Goal: Task Accomplishment & Management: Manage account settings

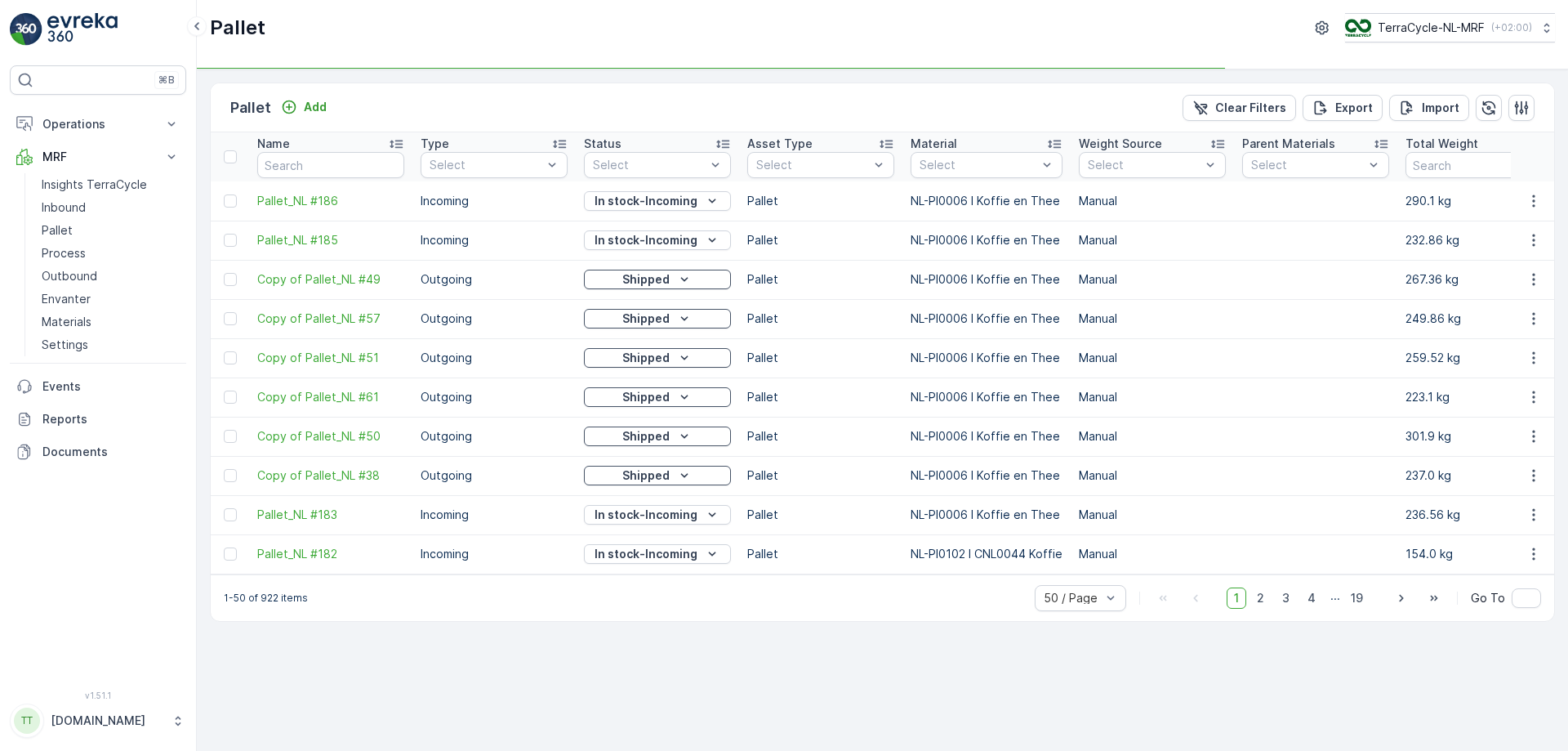
type input "fd404"
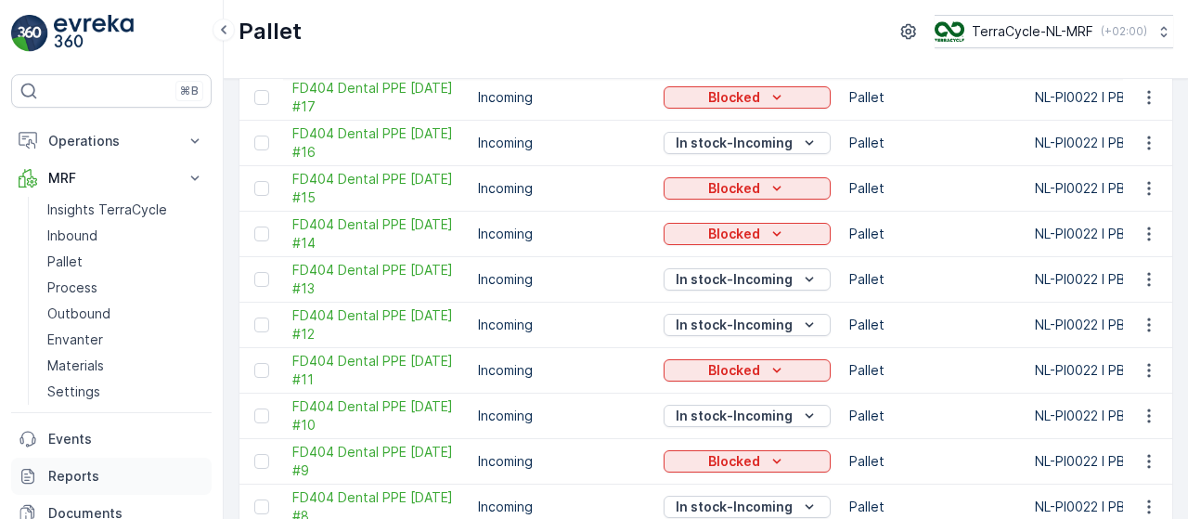
scroll to position [677, 0]
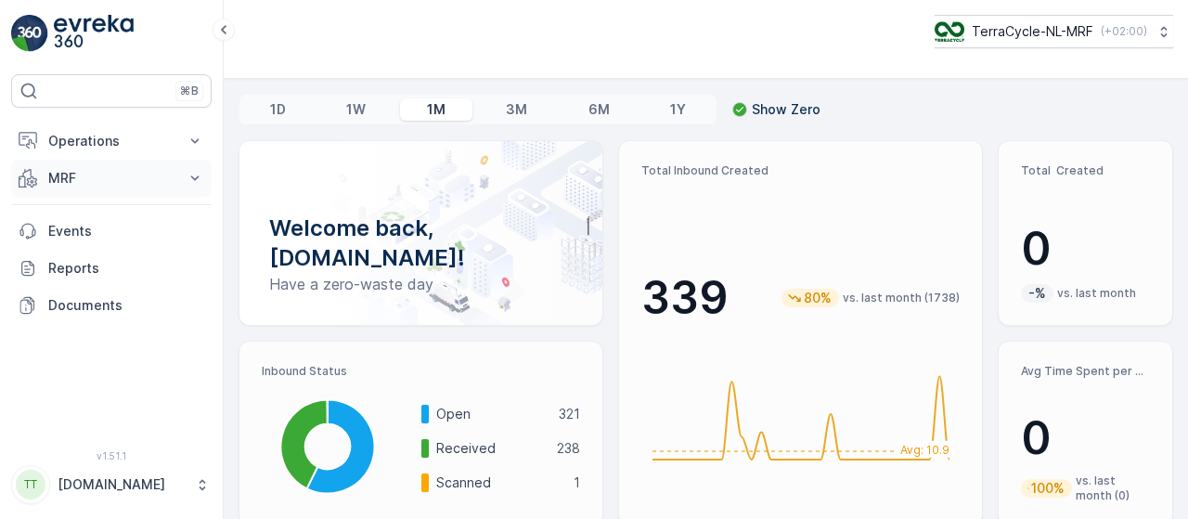
click at [196, 174] on icon at bounding box center [195, 178] width 19 height 19
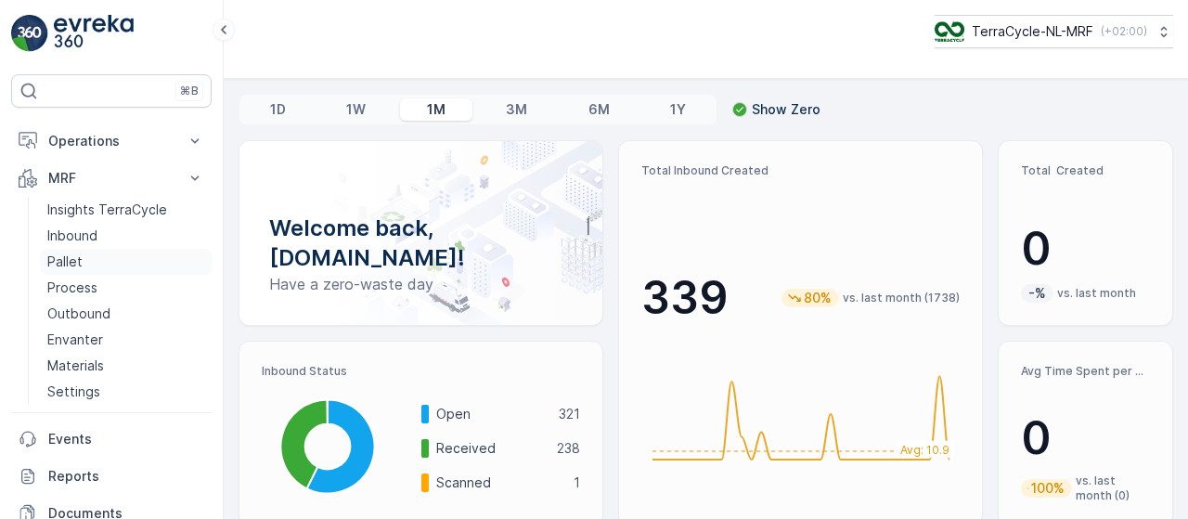
click at [106, 263] on link "Pallet" at bounding box center [126, 262] width 172 height 26
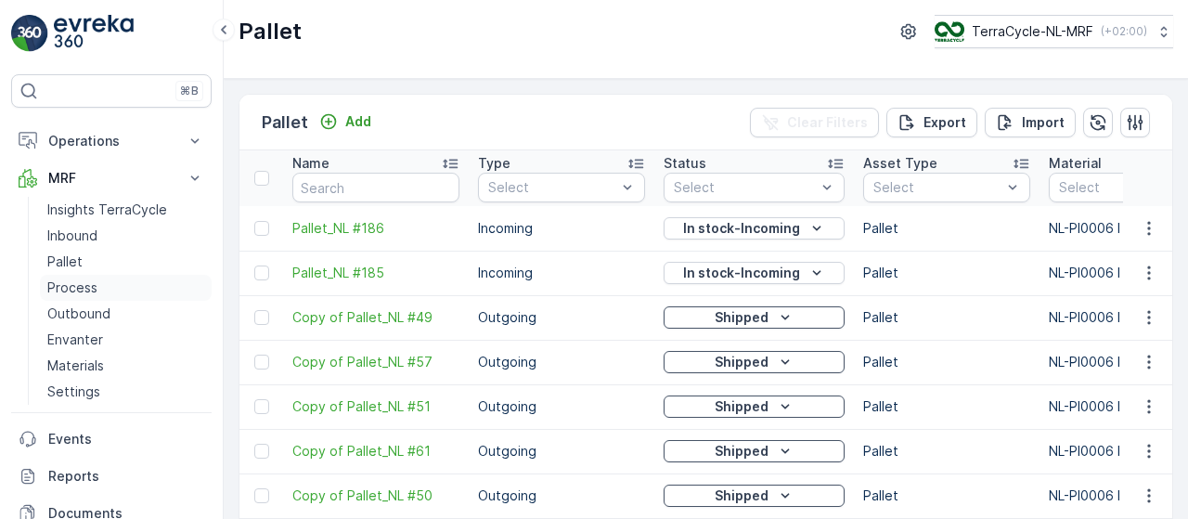
click at [105, 281] on link "Process" at bounding box center [126, 288] width 172 height 26
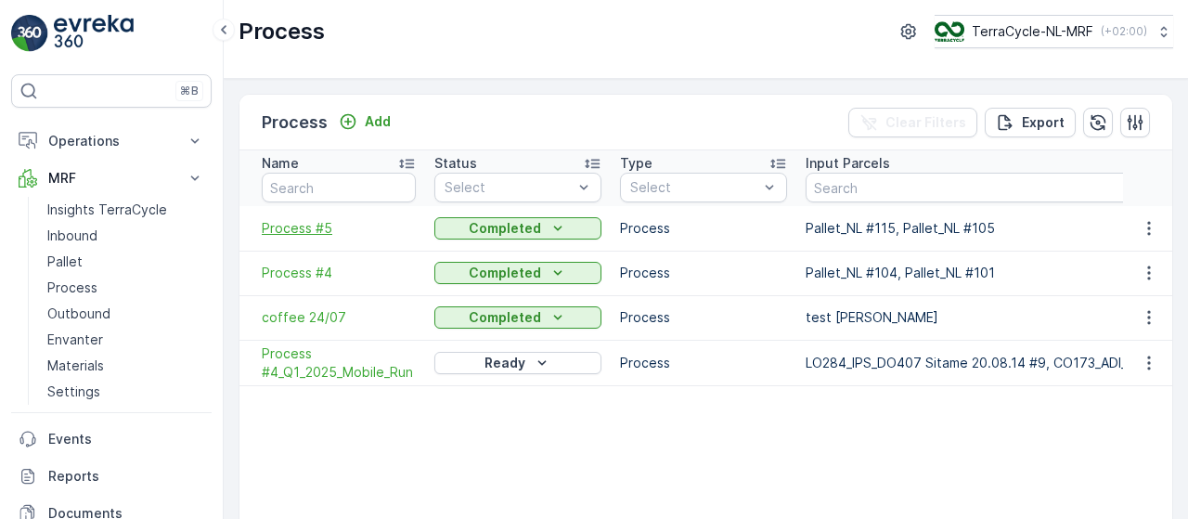
click at [329, 220] on span "Process #5" at bounding box center [339, 228] width 154 height 19
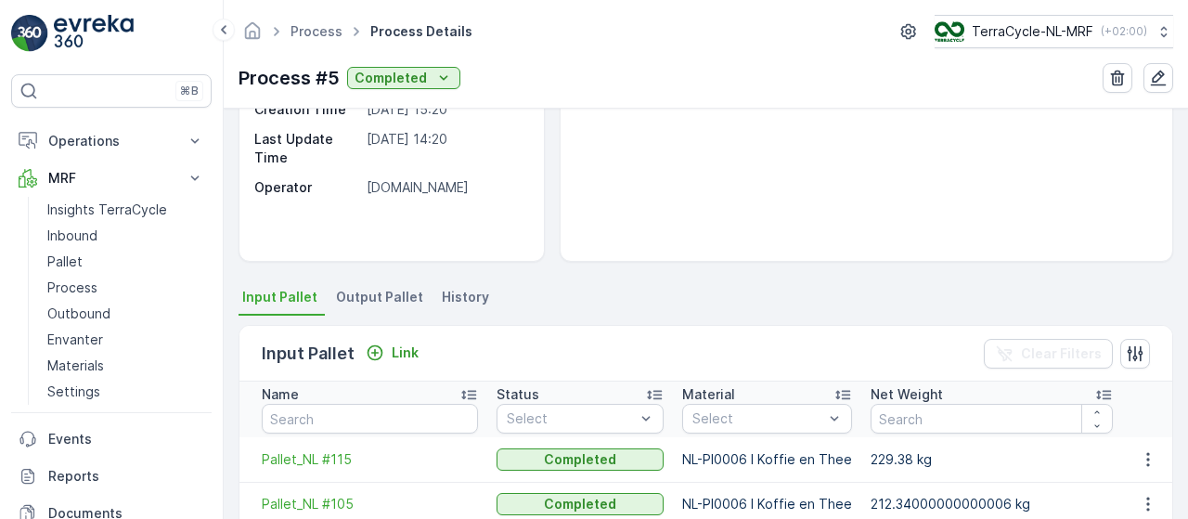
scroll to position [272, 0]
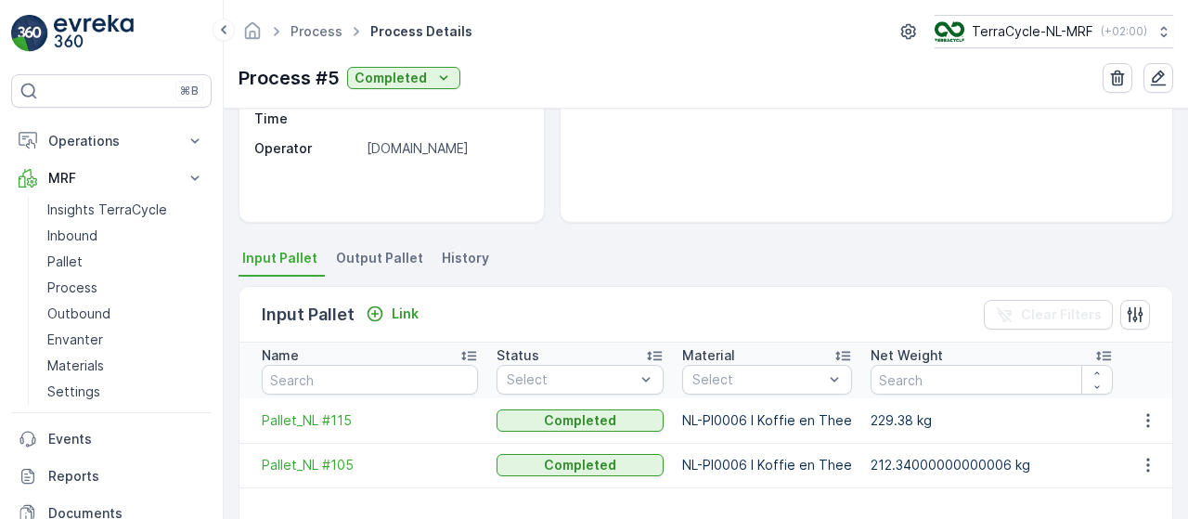
click at [391, 251] on span "Output Pallet" at bounding box center [379, 258] width 87 height 19
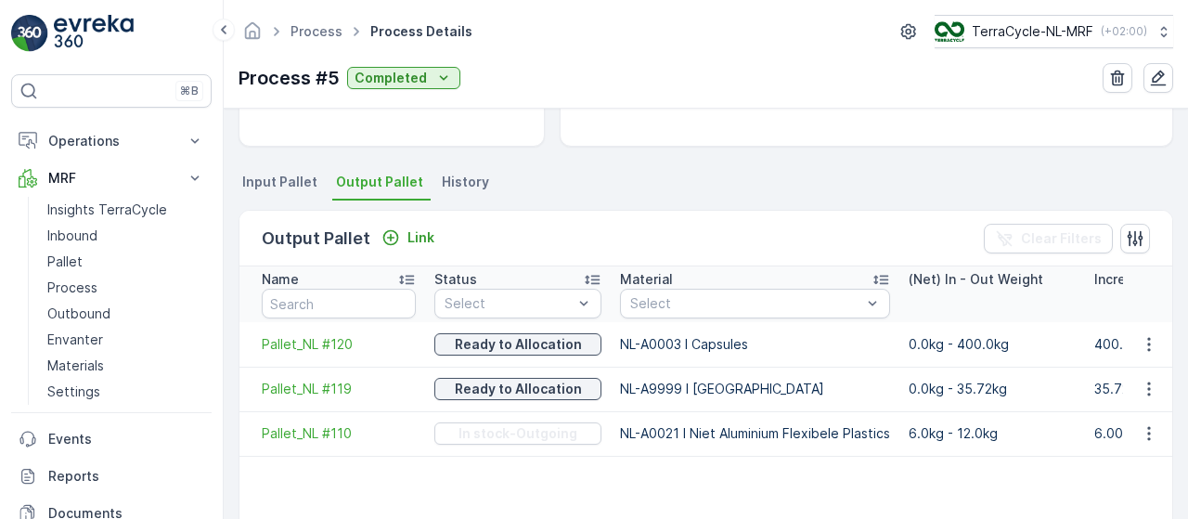
scroll to position [332, 0]
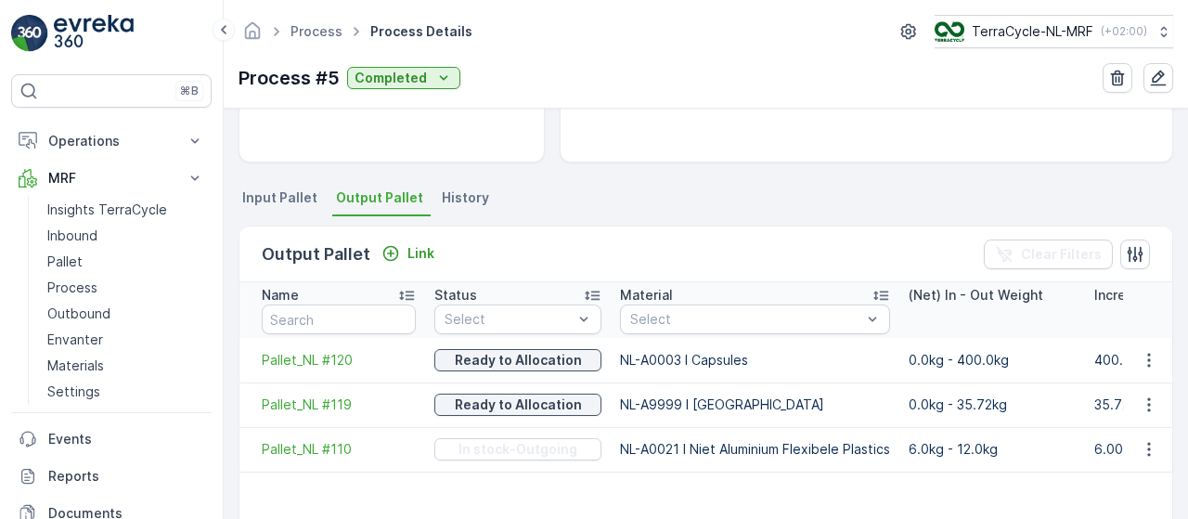
click at [290, 195] on span "Input Pallet" at bounding box center [279, 197] width 75 height 19
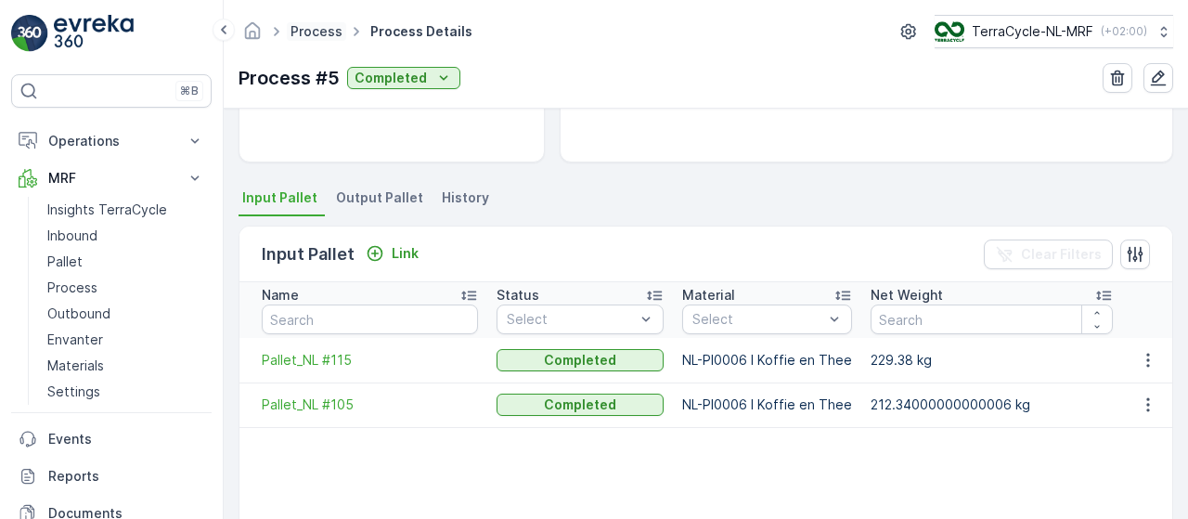
click at [319, 27] on link "Process" at bounding box center [316, 31] width 52 height 16
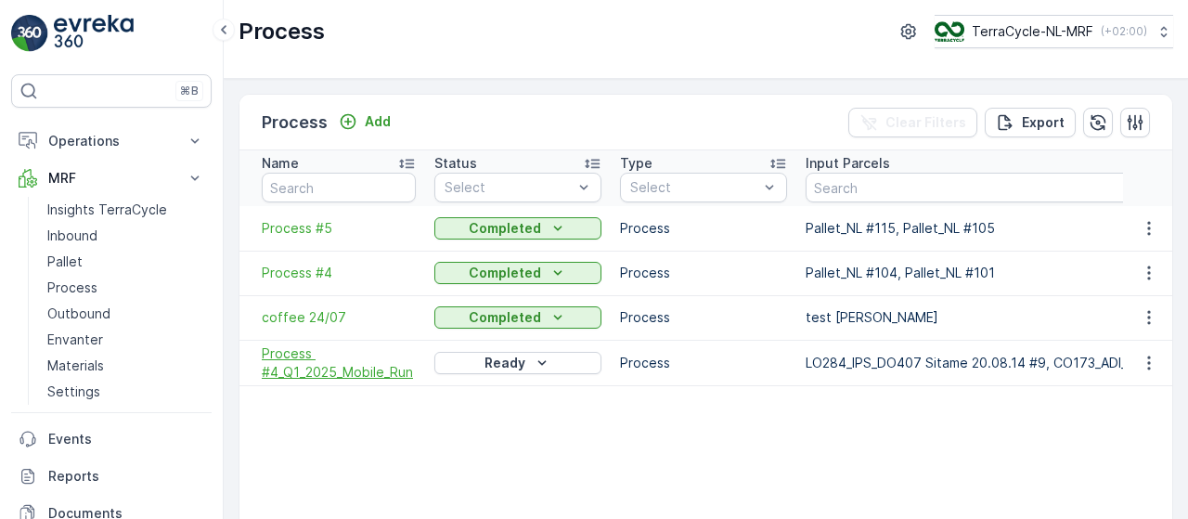
click at [316, 368] on span "Process #4_Q1_2025_Mobile_Run" at bounding box center [339, 362] width 154 height 37
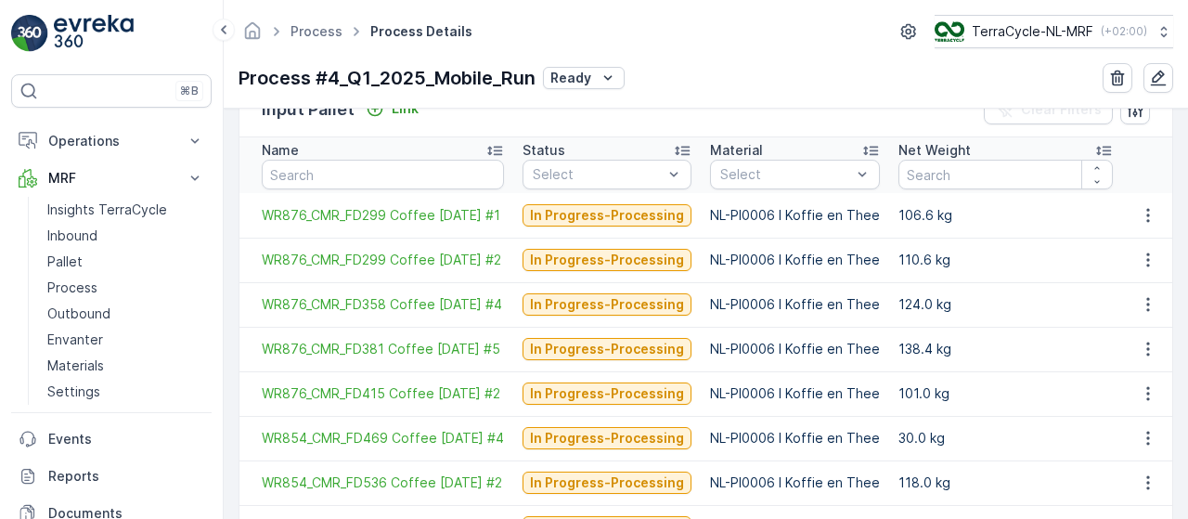
scroll to position [477, 0]
click at [426, 209] on span "WR876_CMR_FD299 Coffee [DATE] #1" at bounding box center [383, 215] width 242 height 19
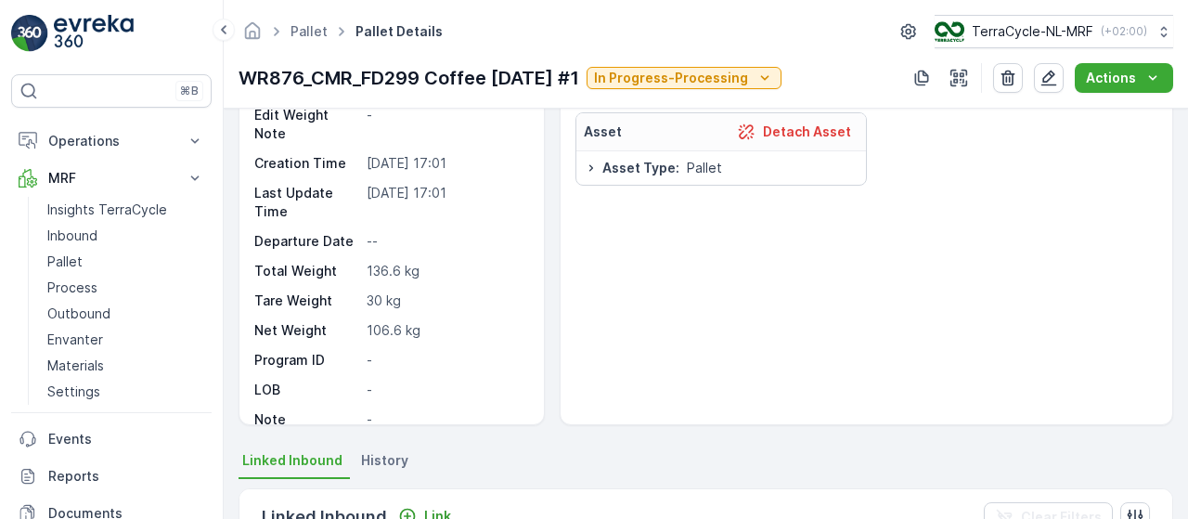
scroll to position [71, 0]
click at [306, 33] on link "Pallet" at bounding box center [308, 31] width 37 height 16
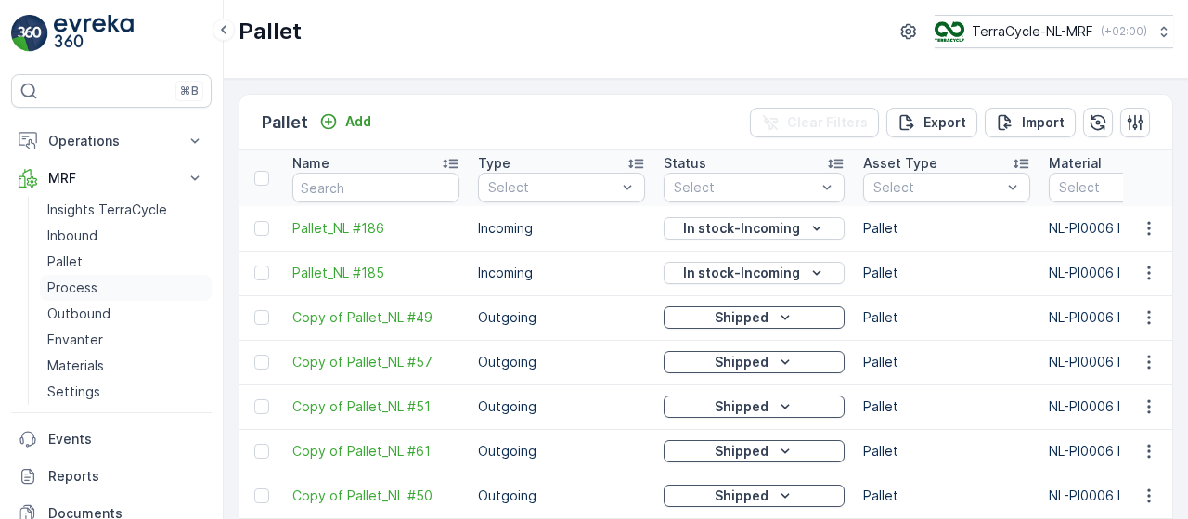
click at [102, 287] on link "Process" at bounding box center [126, 288] width 172 height 26
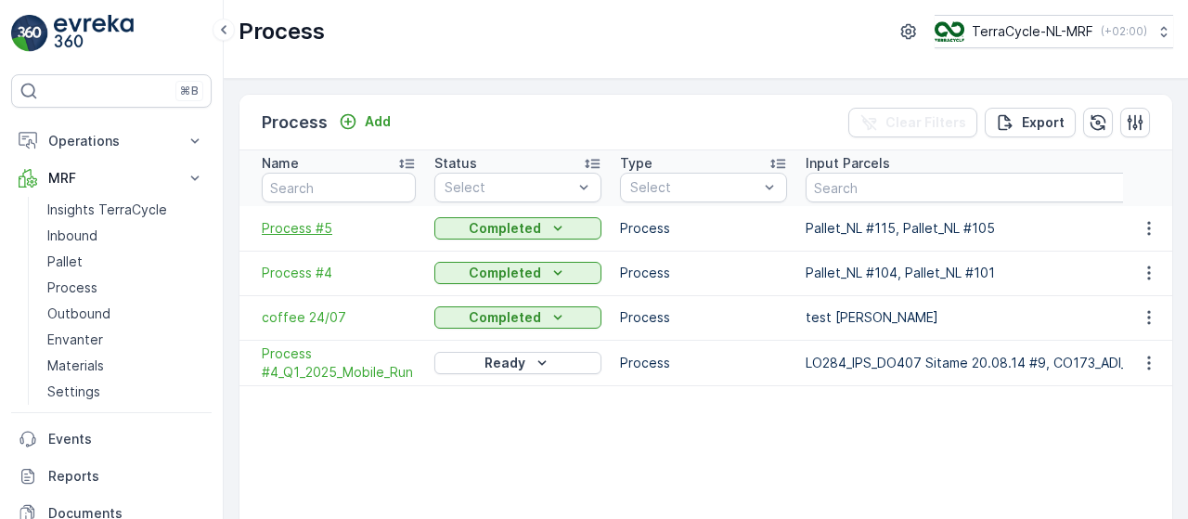
click at [321, 231] on span "Process #5" at bounding box center [339, 228] width 154 height 19
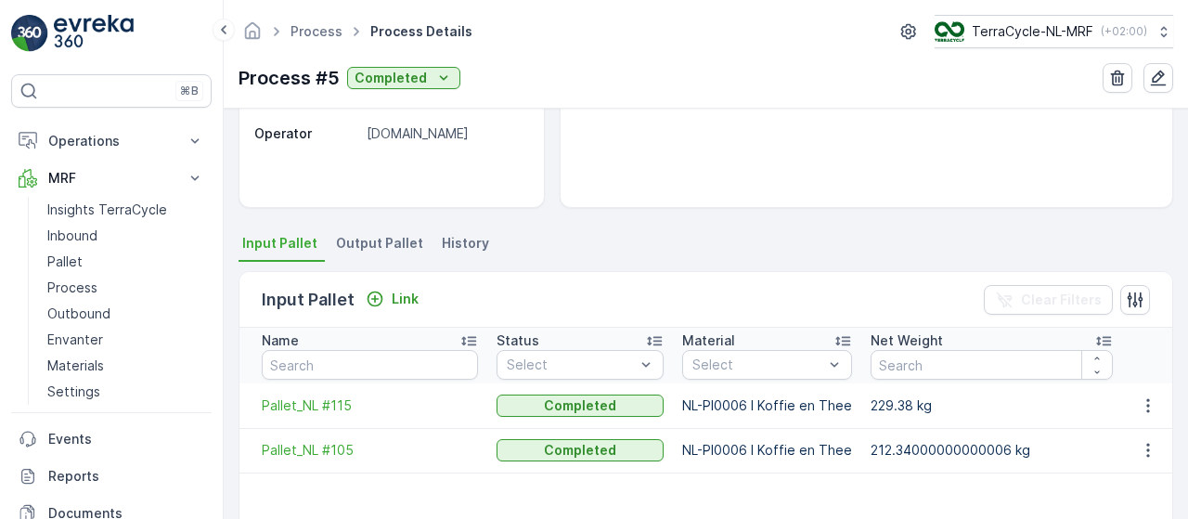
scroll to position [286, 0]
click at [75, 290] on p "Process" at bounding box center [72, 287] width 50 height 19
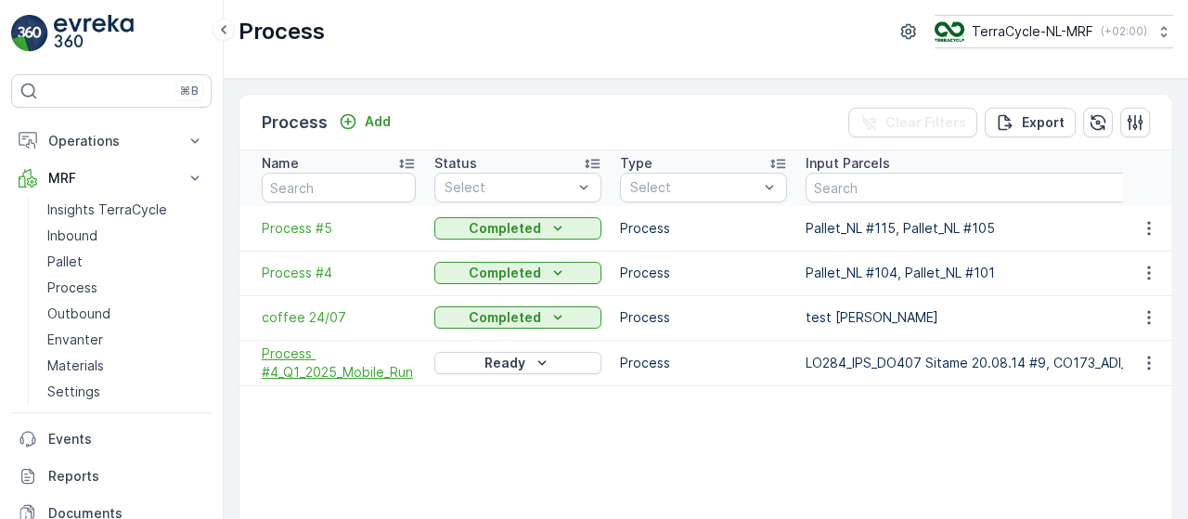
click at [323, 376] on span "Process #4_Q1_2025_Mobile_Run" at bounding box center [339, 362] width 154 height 37
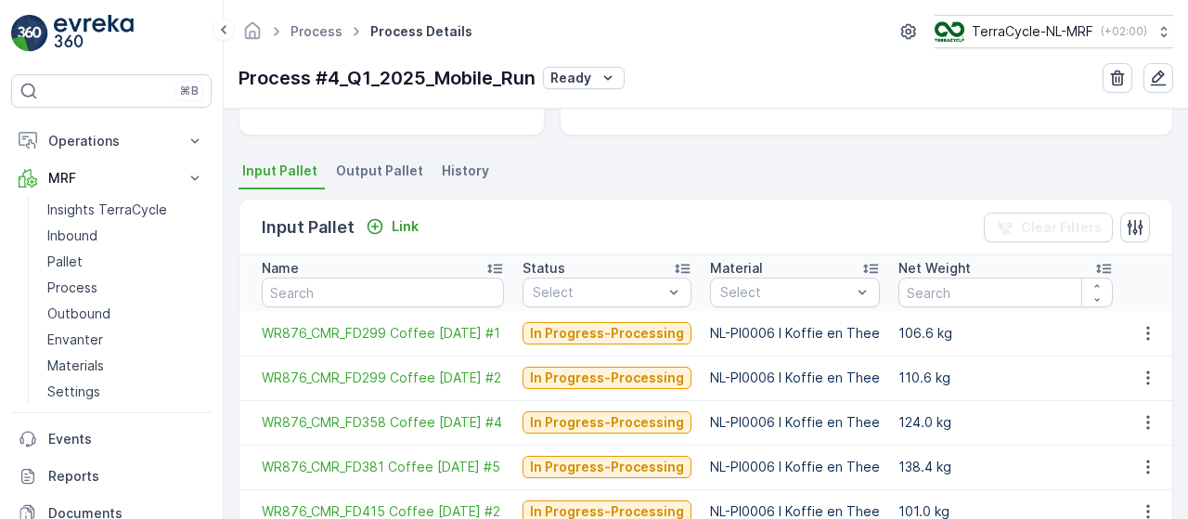
scroll to position [358, 0]
click at [393, 163] on span "Output Pallet" at bounding box center [379, 171] width 87 height 19
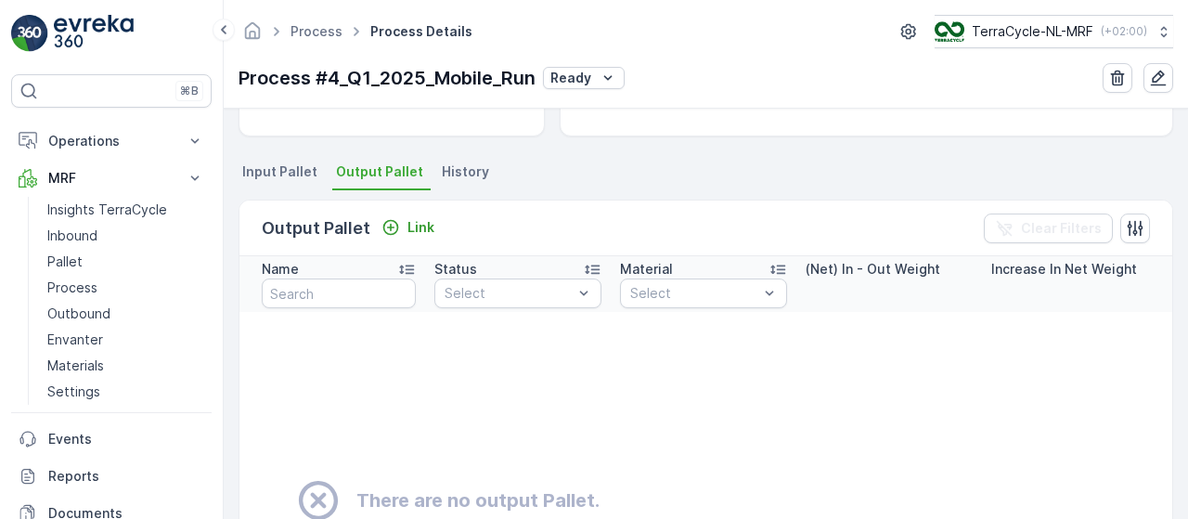
click at [299, 162] on span "Input Pallet" at bounding box center [279, 171] width 75 height 19
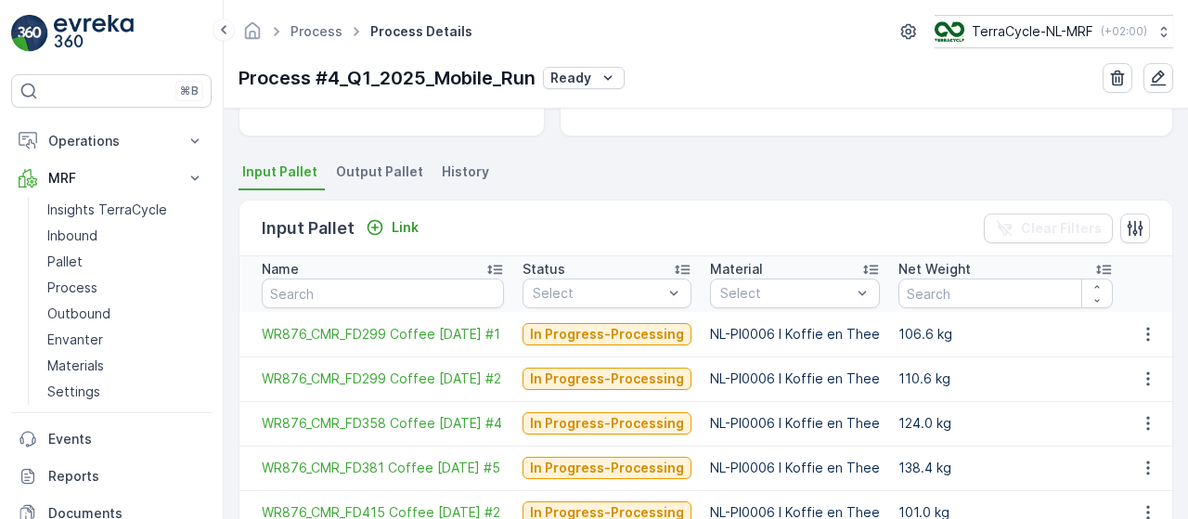
drag, startPoint x: 373, startPoint y: 163, endPoint x: 357, endPoint y: 170, distance: 17.1
click at [357, 170] on span "Output Pallet" at bounding box center [379, 171] width 87 height 19
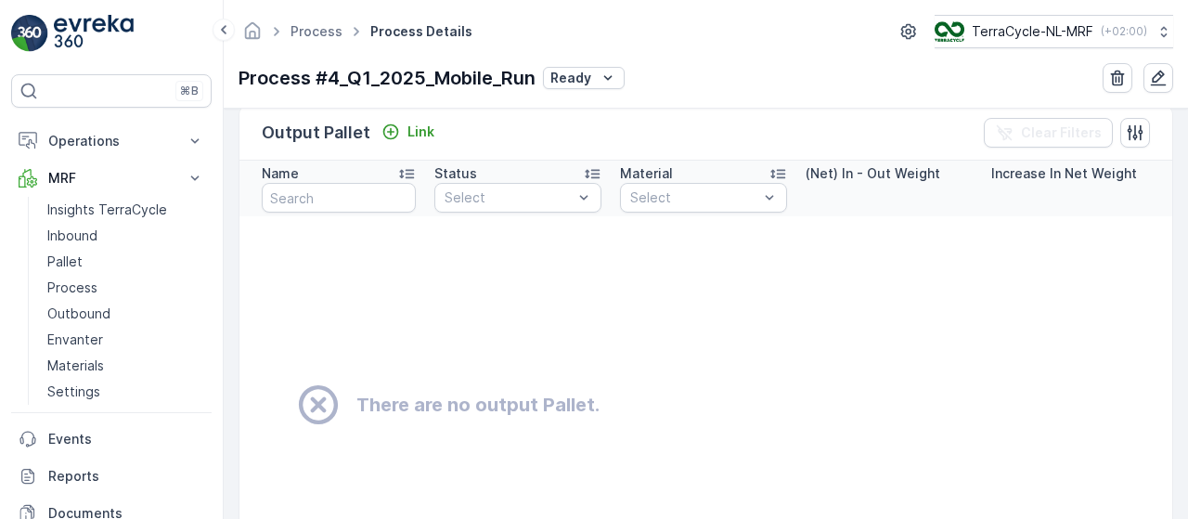
scroll to position [453, 0]
click at [314, 28] on link "Process" at bounding box center [316, 31] width 52 height 16
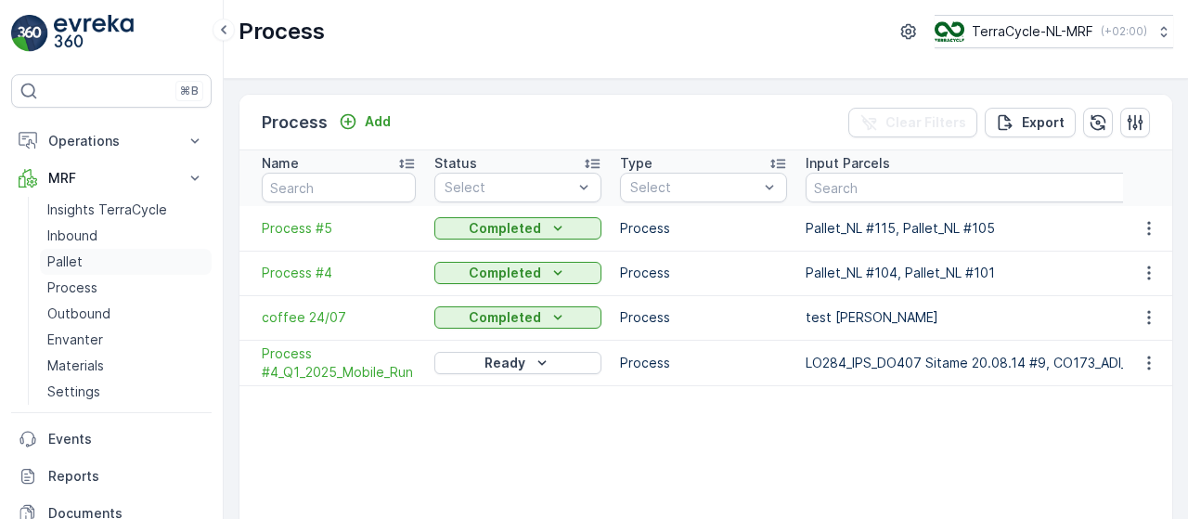
click at [80, 258] on p "Pallet" at bounding box center [64, 261] width 35 height 19
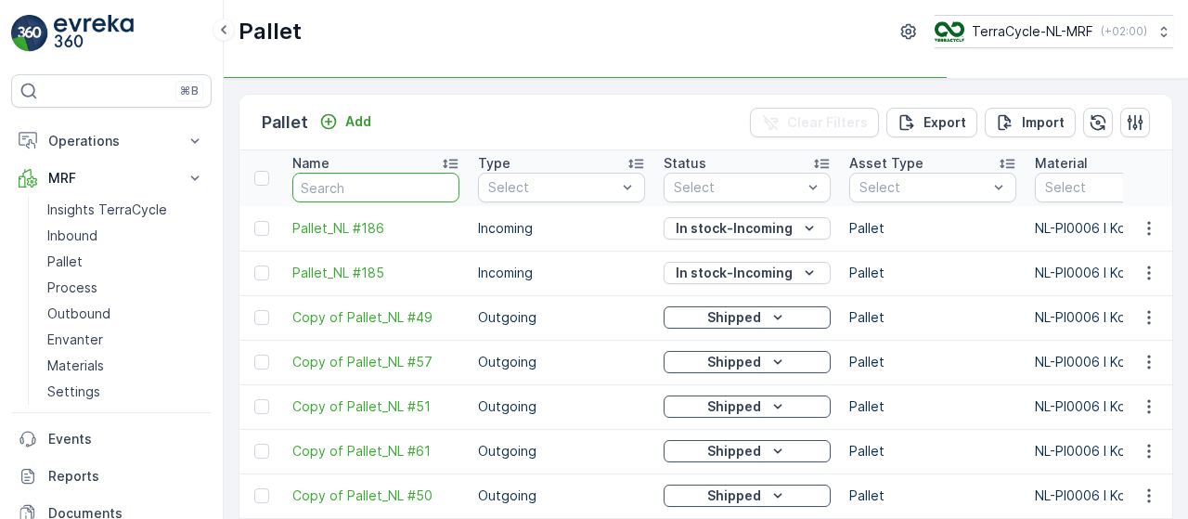
click at [338, 181] on input "text" at bounding box center [375, 188] width 167 height 30
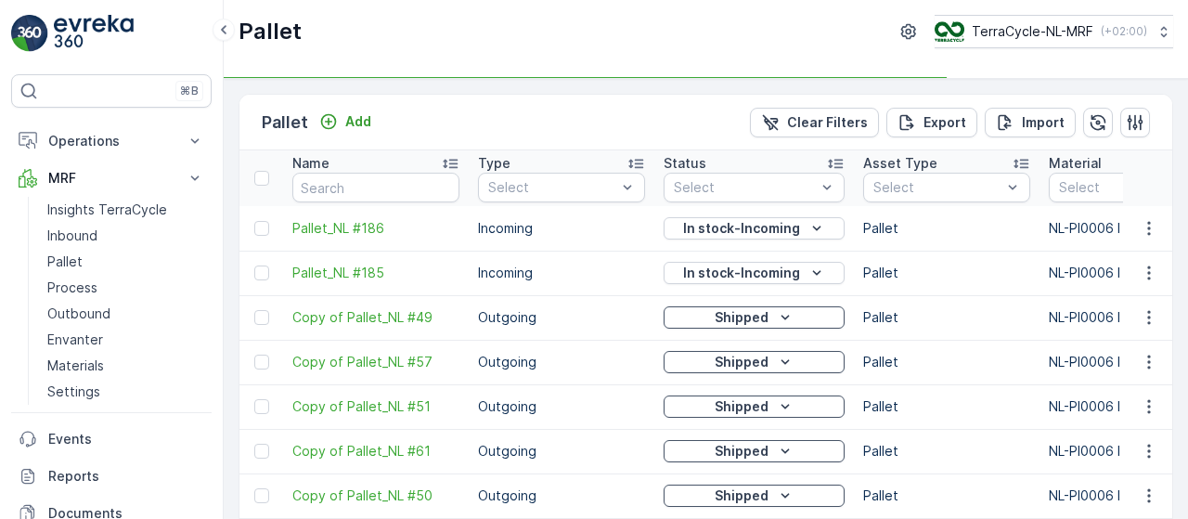
type input "fd404"
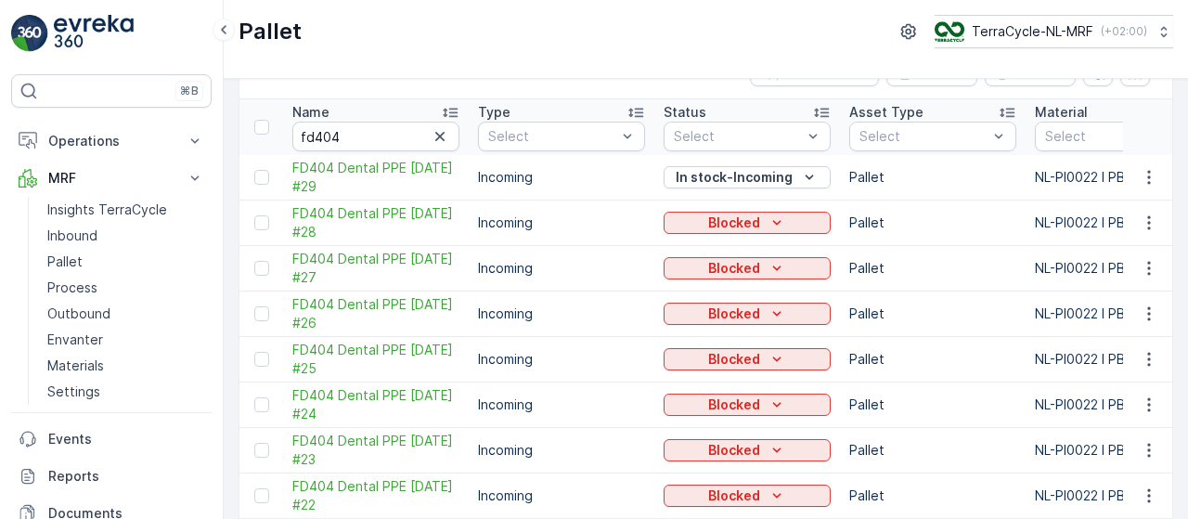
scroll to position [52, 0]
click at [746, 220] on p "Blocked" at bounding box center [734, 222] width 52 height 19
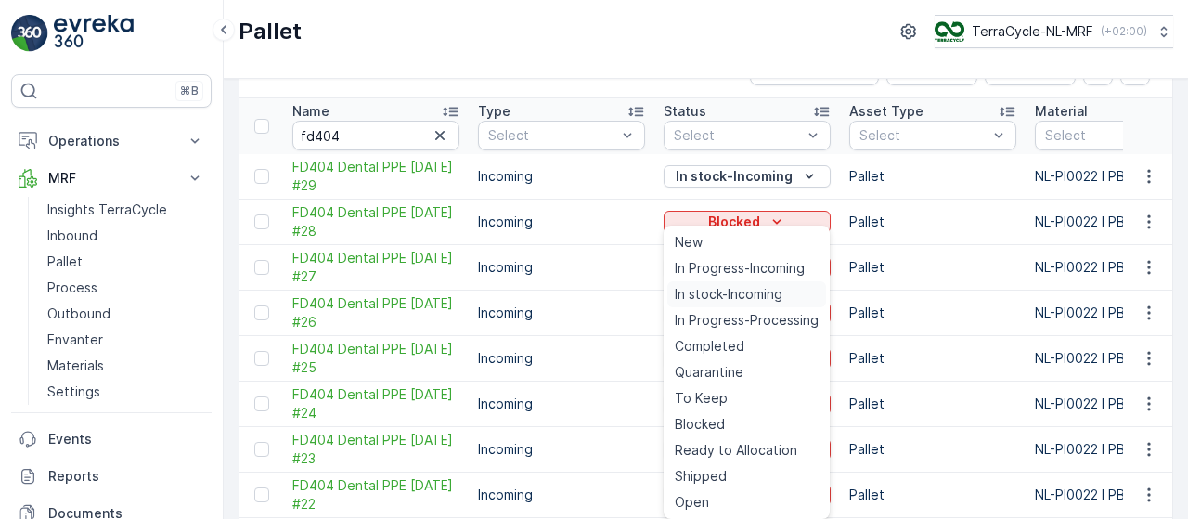
click at [741, 296] on span "In stock-Incoming" at bounding box center [729, 294] width 108 height 19
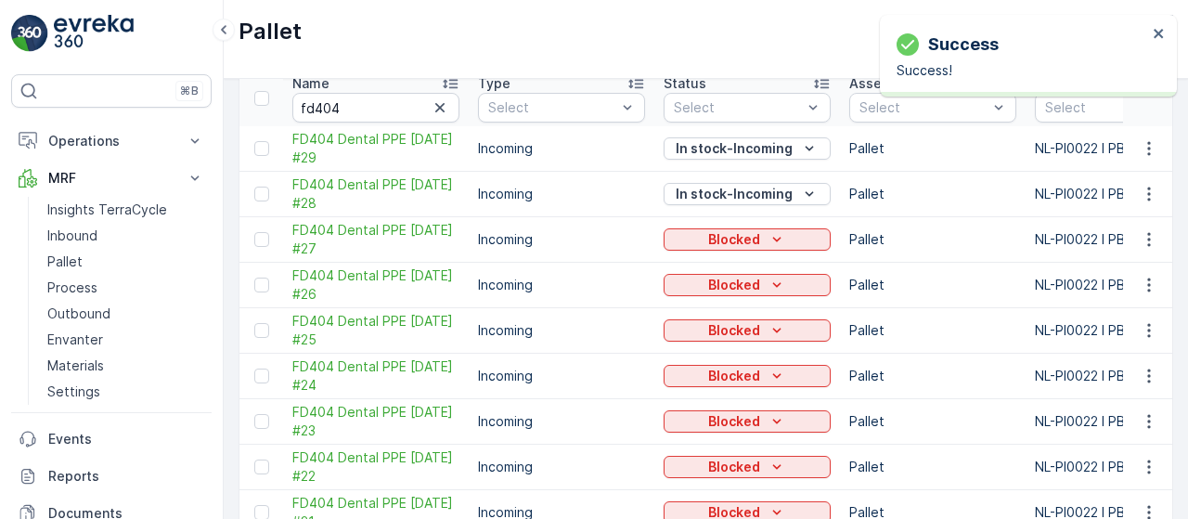
scroll to position [81, 0]
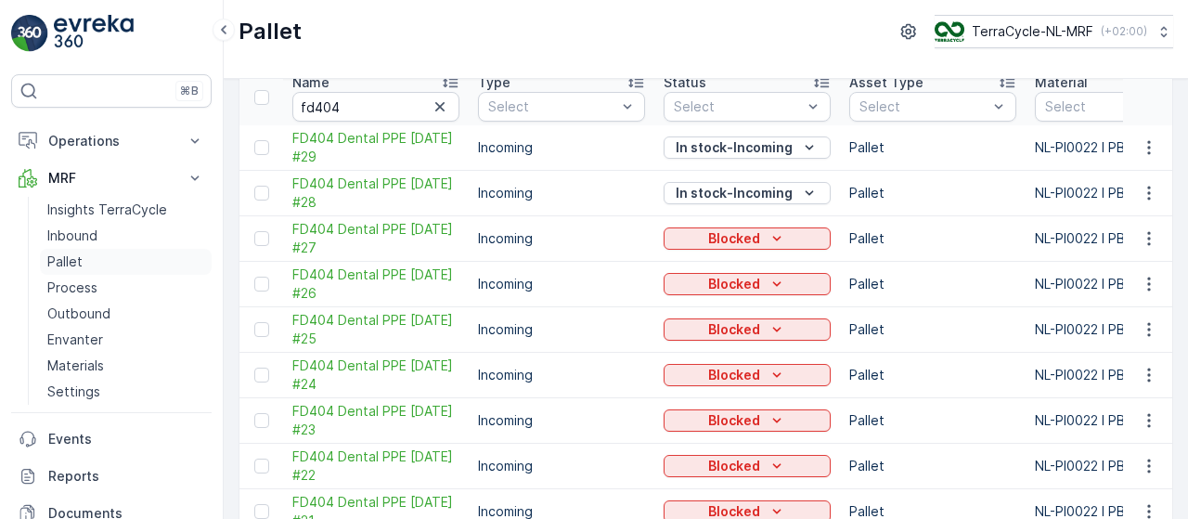
click at [89, 258] on link "Pallet" at bounding box center [126, 262] width 172 height 26
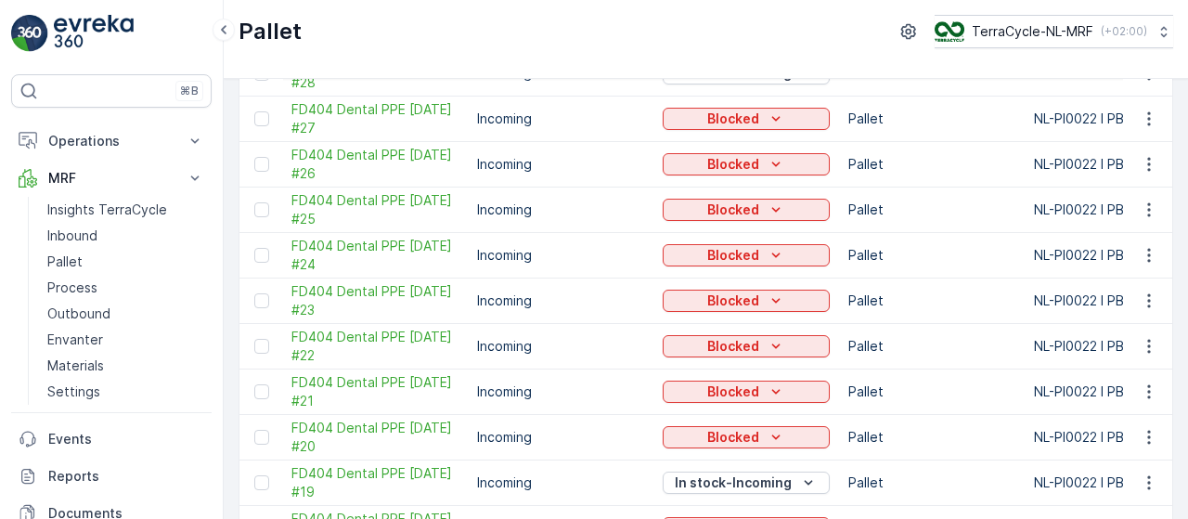
scroll to position [162, 0]
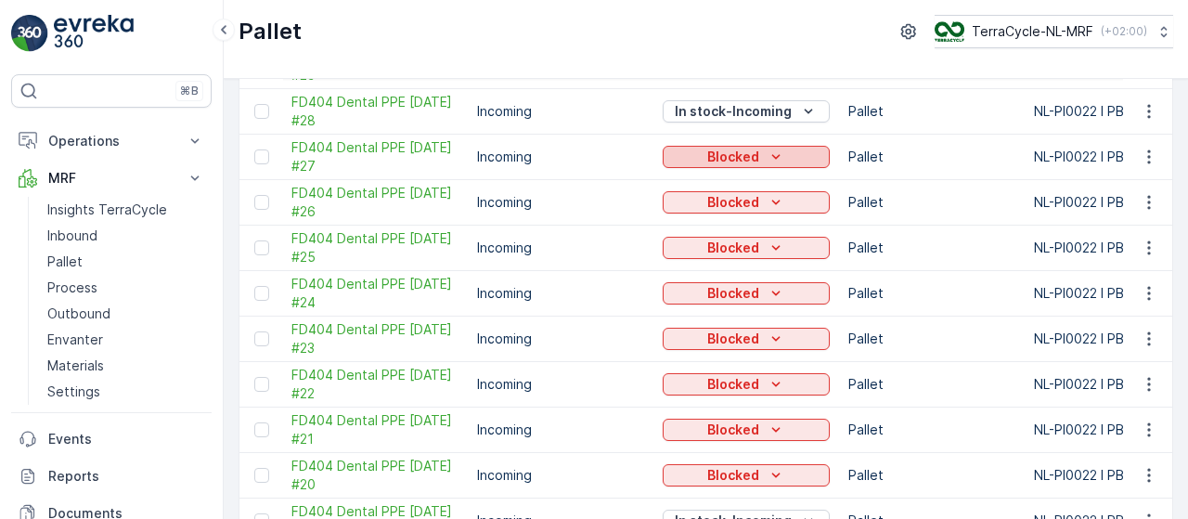
click at [772, 155] on icon "Blocked" at bounding box center [776, 156] width 8 height 5
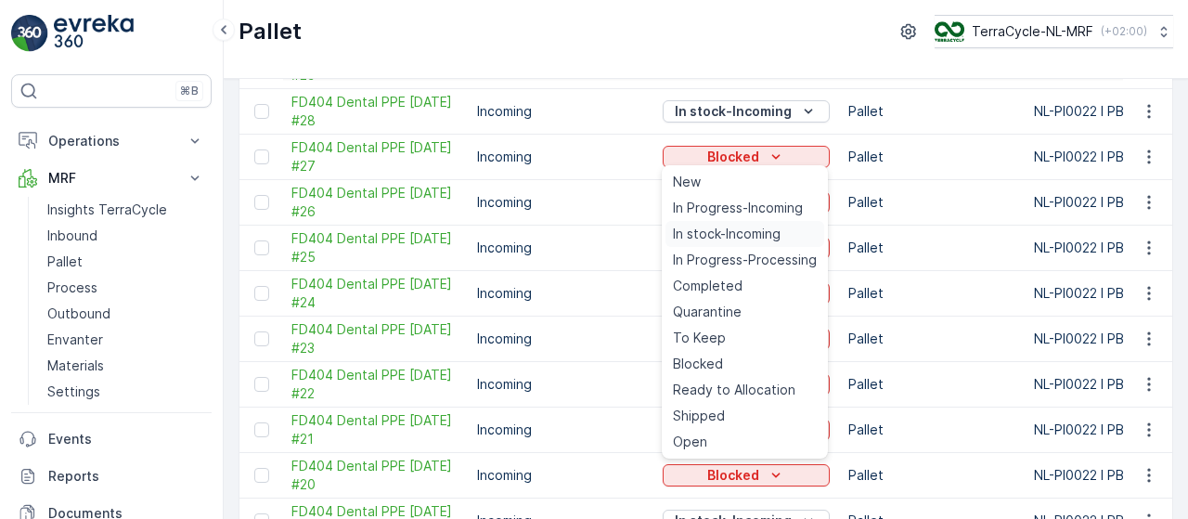
click at [754, 235] on span "In stock-Incoming" at bounding box center [727, 234] width 108 height 19
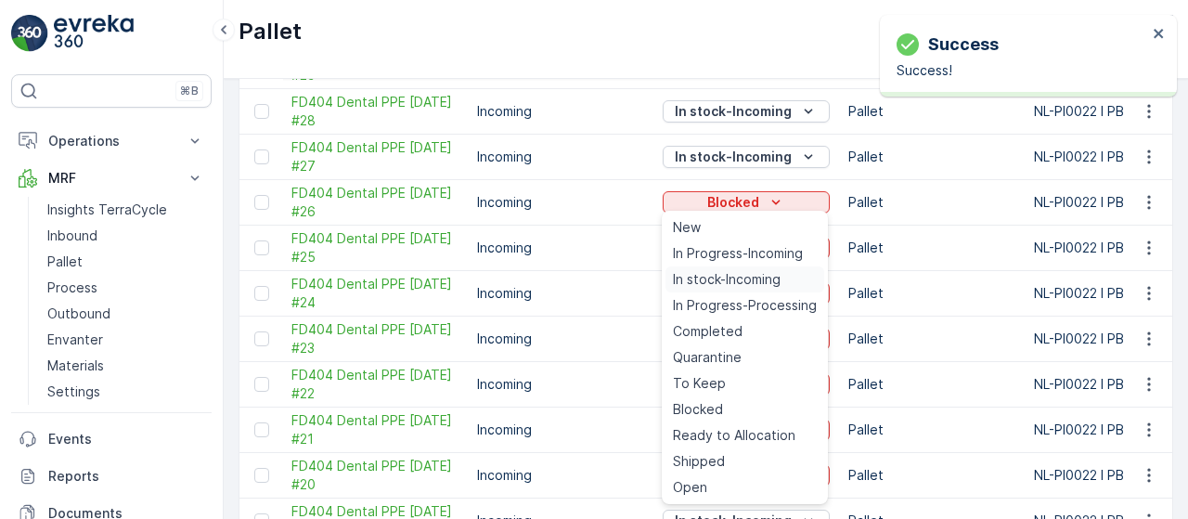
click at [751, 279] on span "In stock-Incoming" at bounding box center [727, 279] width 108 height 19
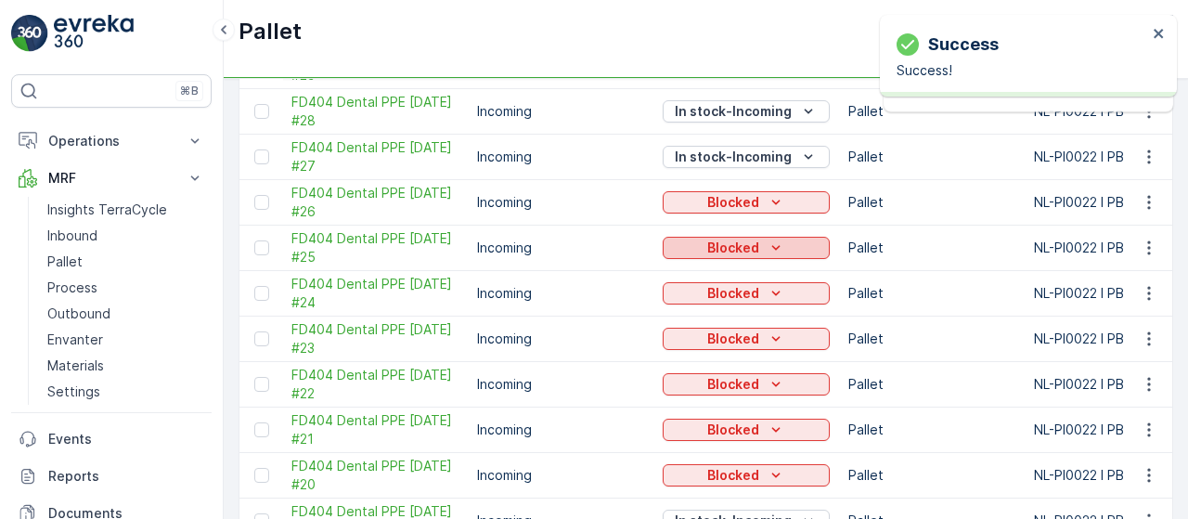
click at [772, 245] on icon "Blocked" at bounding box center [776, 247] width 8 height 5
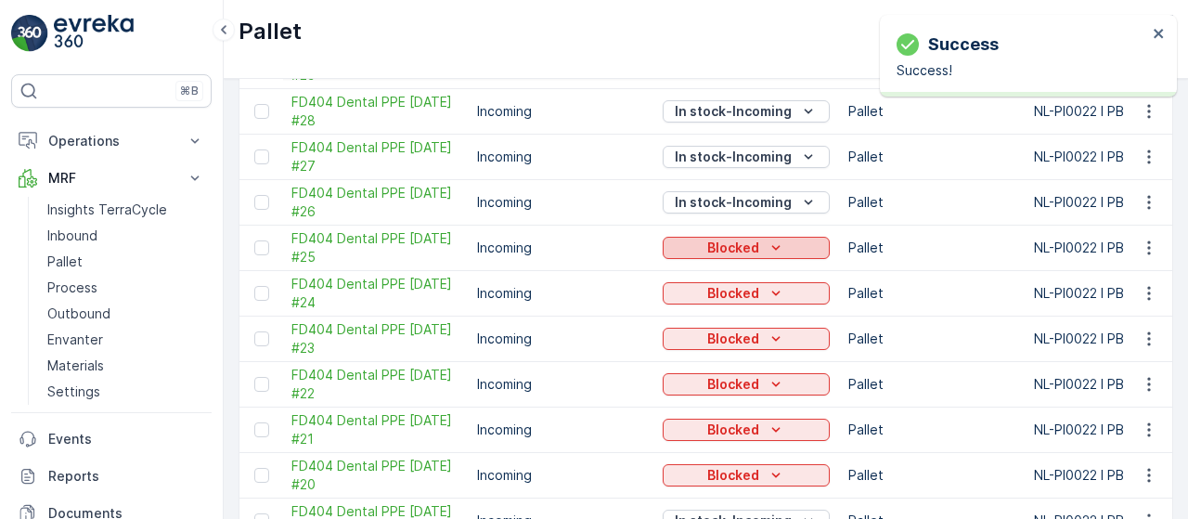
click at [784, 245] on div "Blocked" at bounding box center [746, 248] width 152 height 19
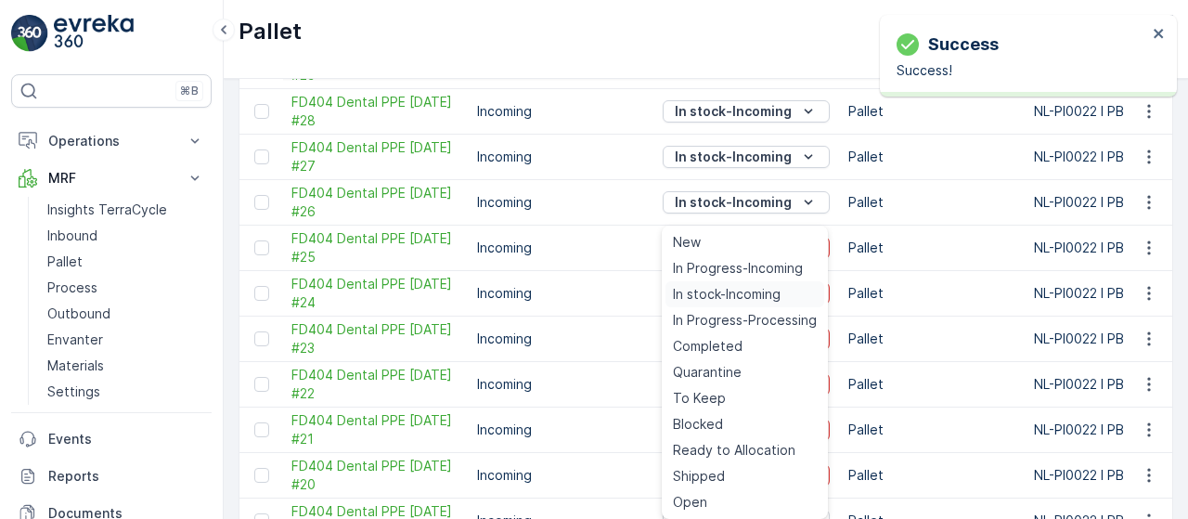
click at [767, 290] on span "In stock-Incoming" at bounding box center [727, 294] width 108 height 19
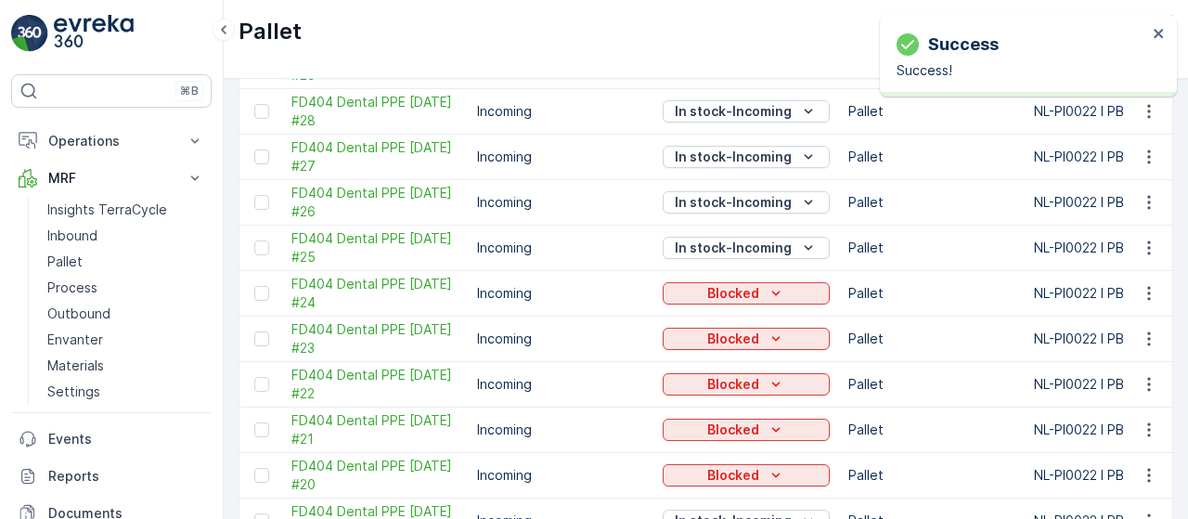
click at [761, 285] on div "Blocked" at bounding box center [746, 293] width 152 height 19
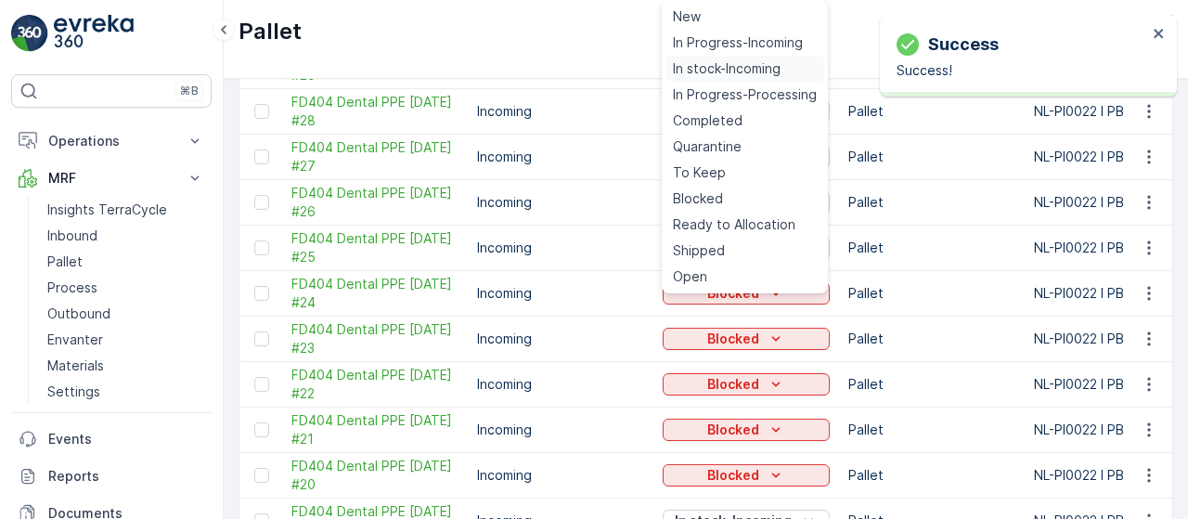
click at [744, 61] on span "In stock-Incoming" at bounding box center [727, 68] width 108 height 19
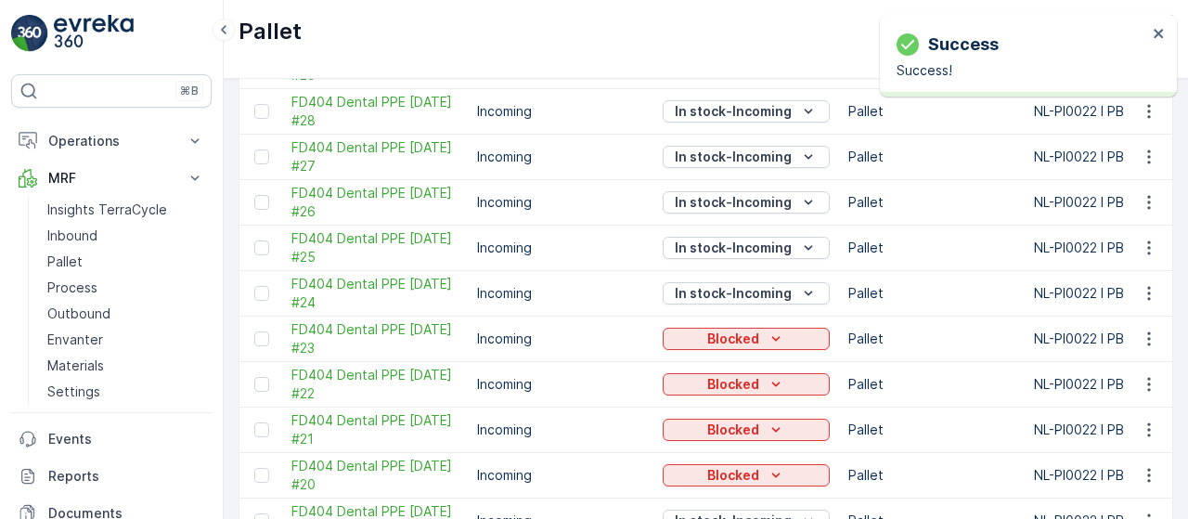
click at [771, 335] on icon "Blocked" at bounding box center [776, 338] width 19 height 19
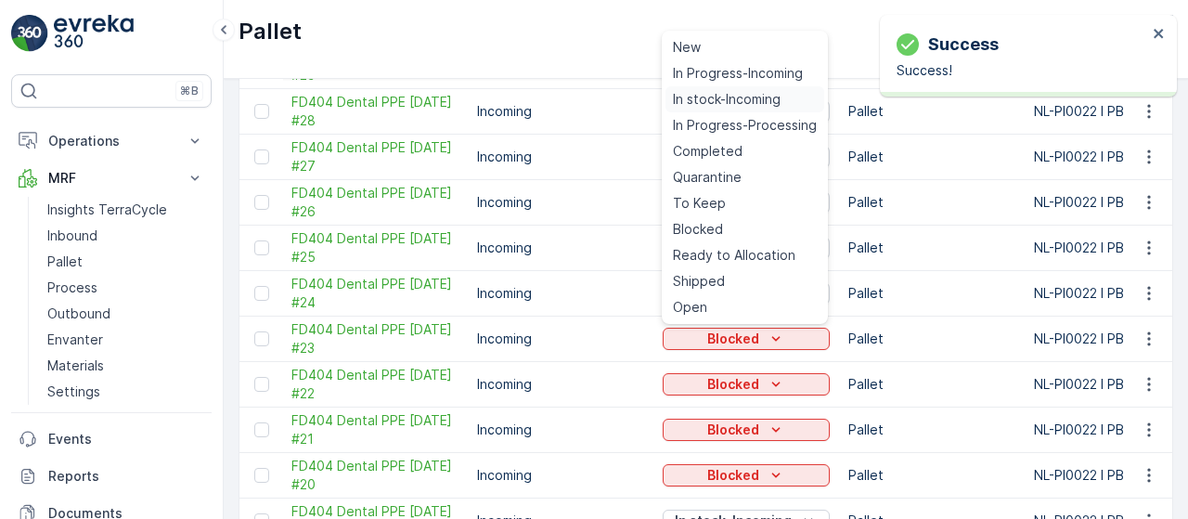
click at [703, 100] on span "In stock-Incoming" at bounding box center [727, 99] width 108 height 19
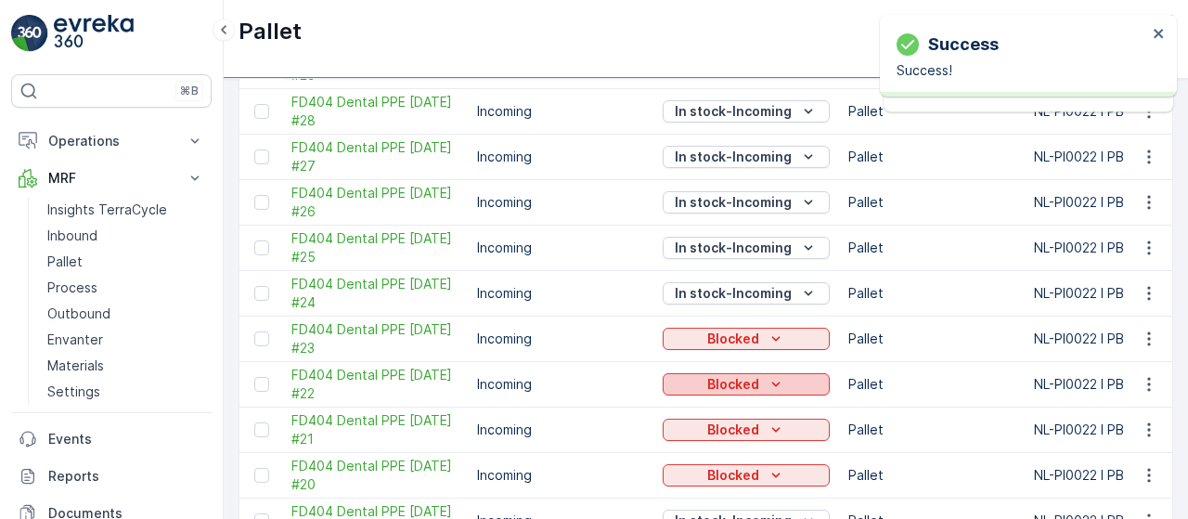
click at [755, 375] on p "Blocked" at bounding box center [733, 384] width 52 height 19
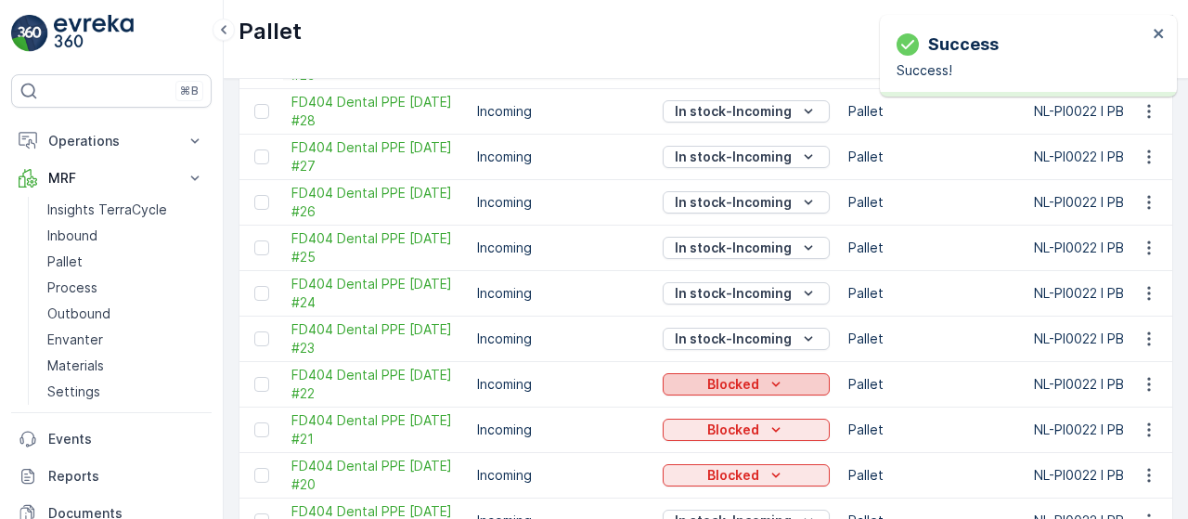
click at [774, 376] on icon "Blocked" at bounding box center [776, 384] width 19 height 19
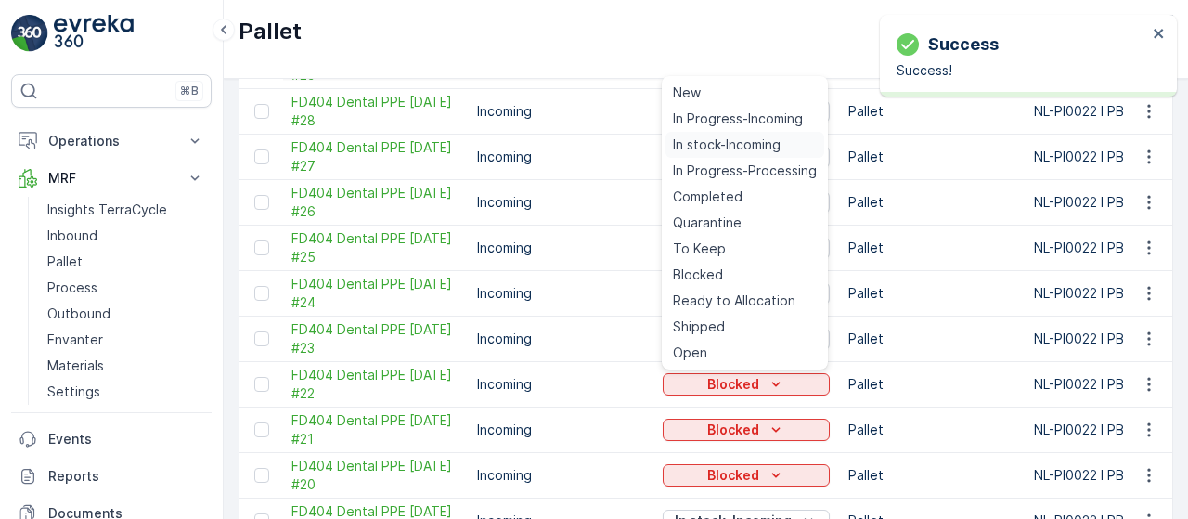
click at [734, 151] on span "In stock-Incoming" at bounding box center [727, 144] width 108 height 19
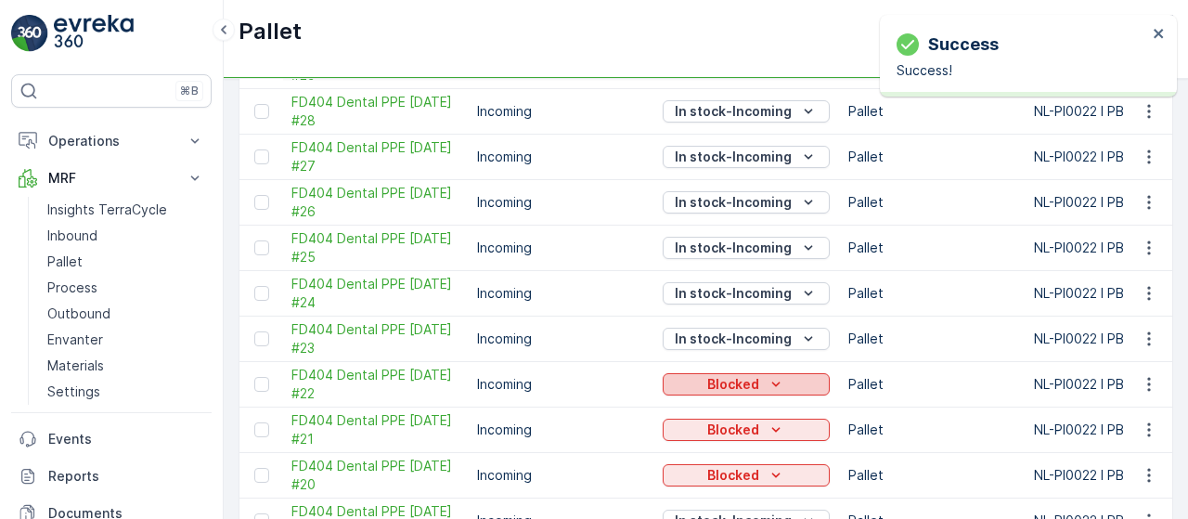
click at [757, 380] on div "Blocked" at bounding box center [746, 384] width 152 height 19
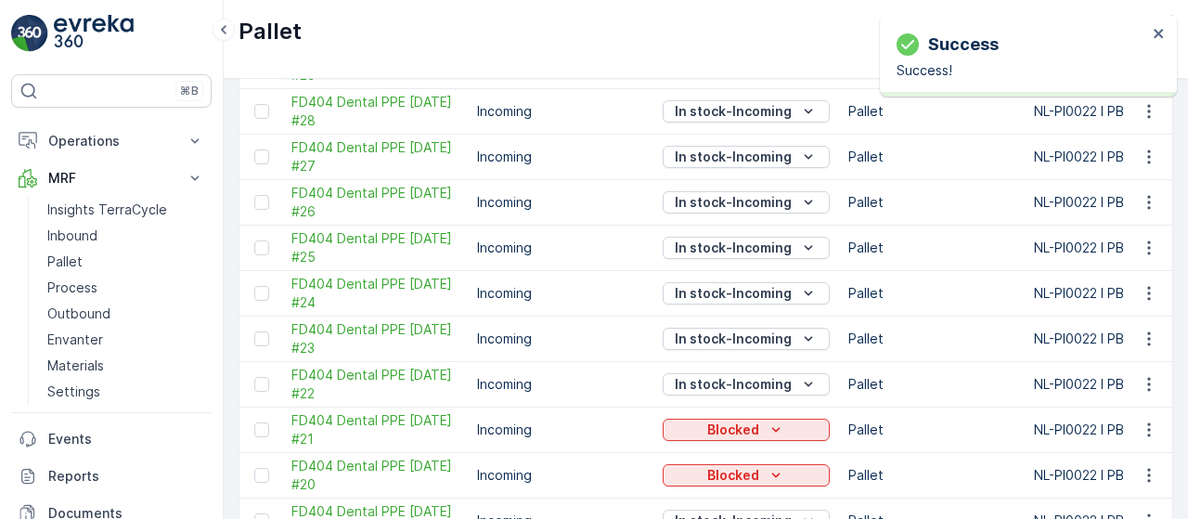
click at [746, 151] on p "In stock-Incoming" at bounding box center [733, 157] width 117 height 19
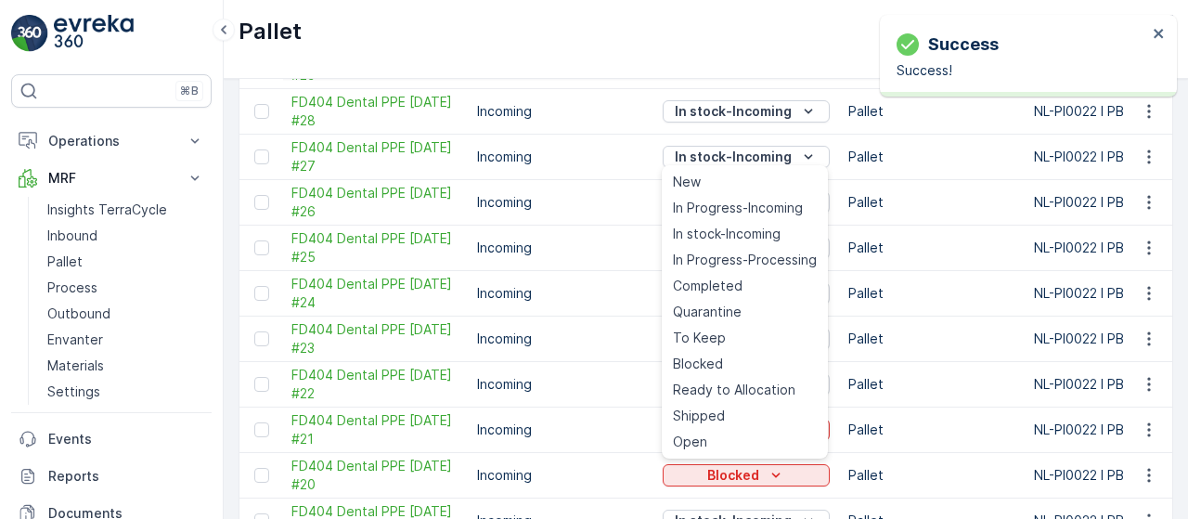
click at [653, 140] on td "In stock-Incoming" at bounding box center [746, 157] width 186 height 45
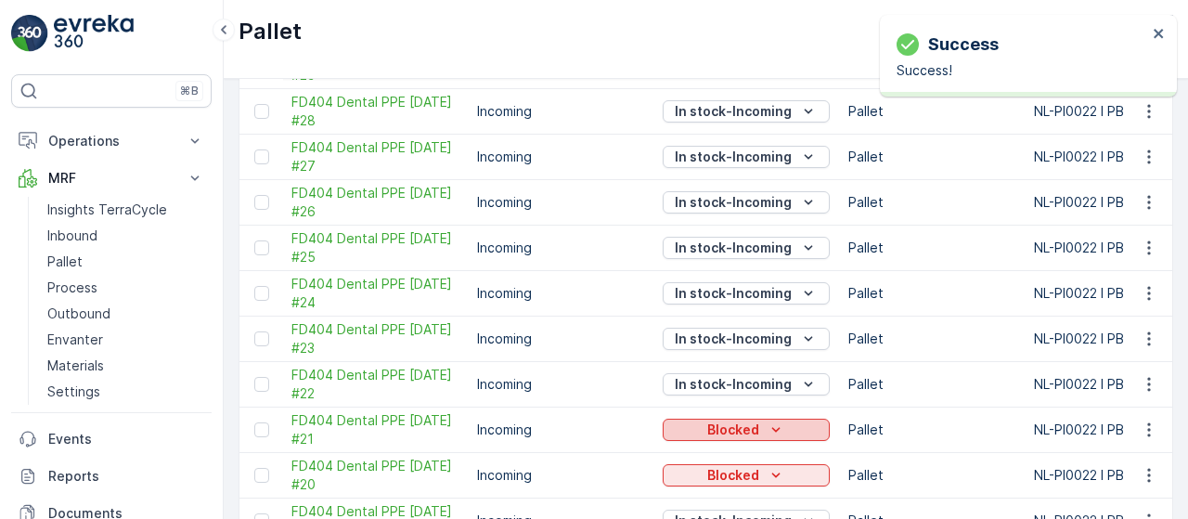
click at [774, 420] on icon "Blocked" at bounding box center [776, 429] width 19 height 19
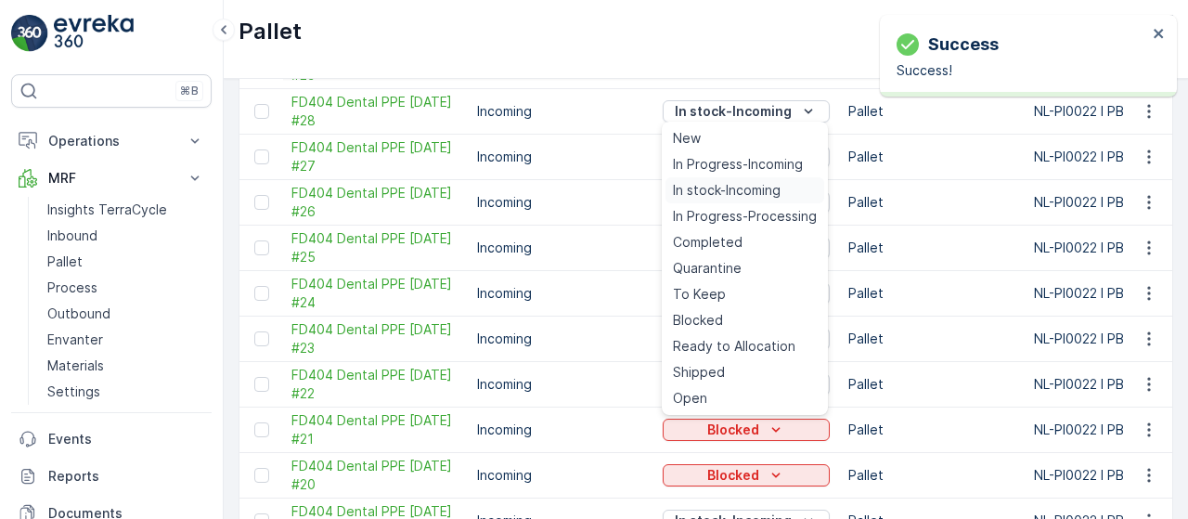
click at [742, 193] on span "In stock-Incoming" at bounding box center [727, 190] width 108 height 19
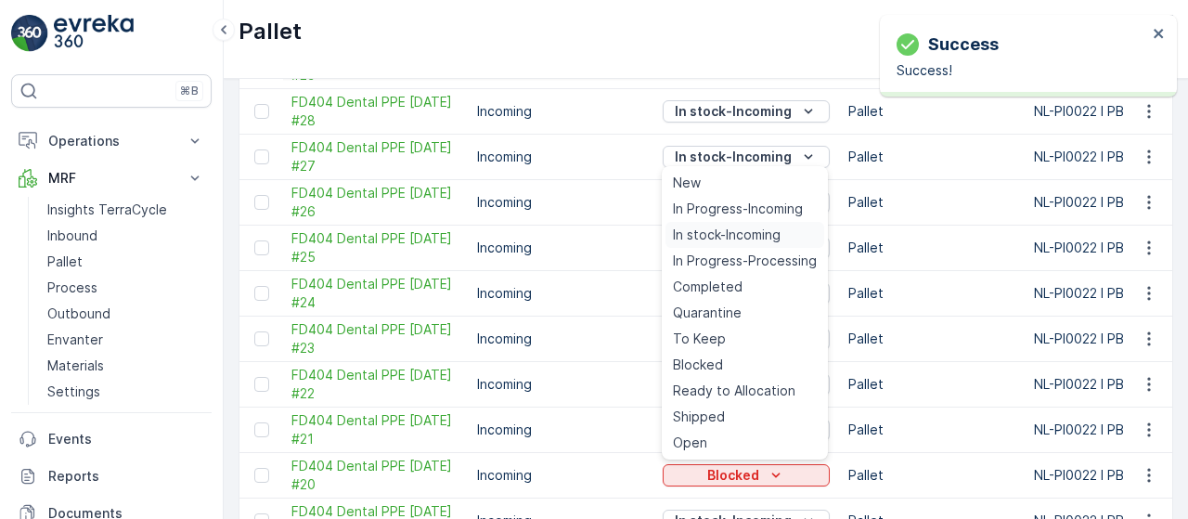
click at [720, 231] on span "In stock-Incoming" at bounding box center [727, 235] width 108 height 19
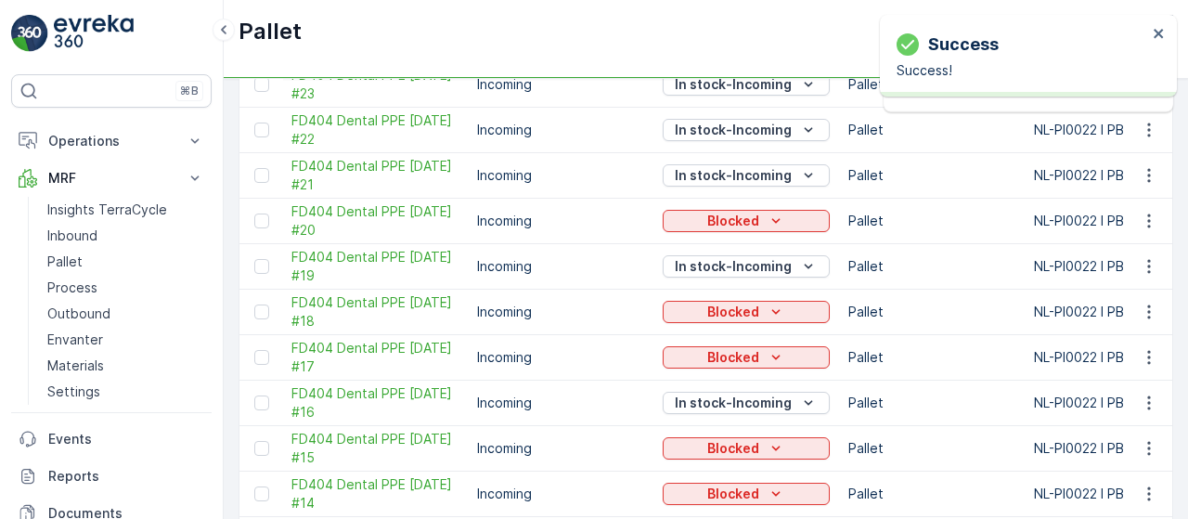
scroll to position [496, 0]
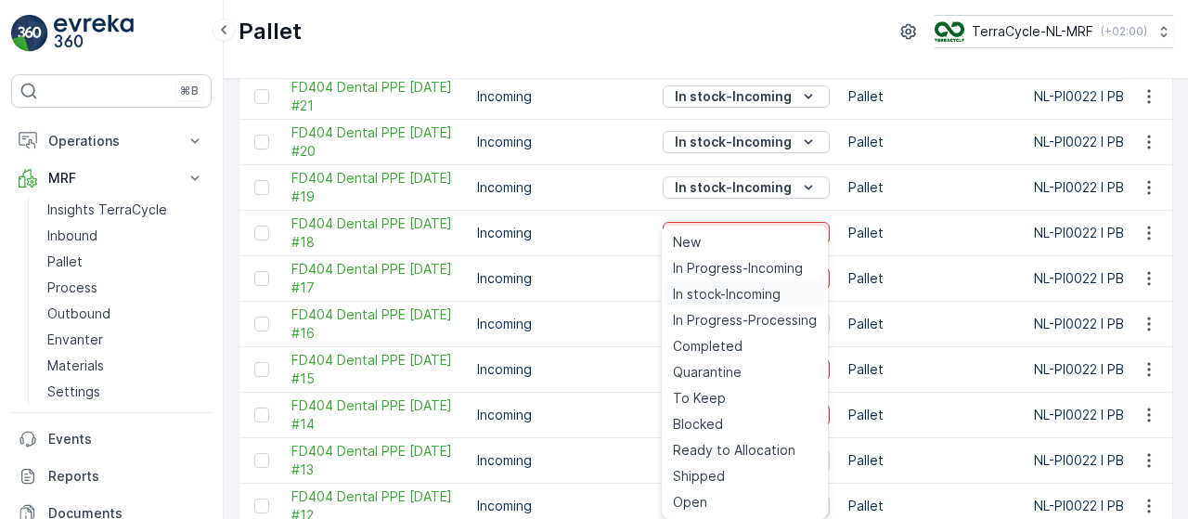
click at [748, 298] on span "In stock-Incoming" at bounding box center [727, 294] width 108 height 19
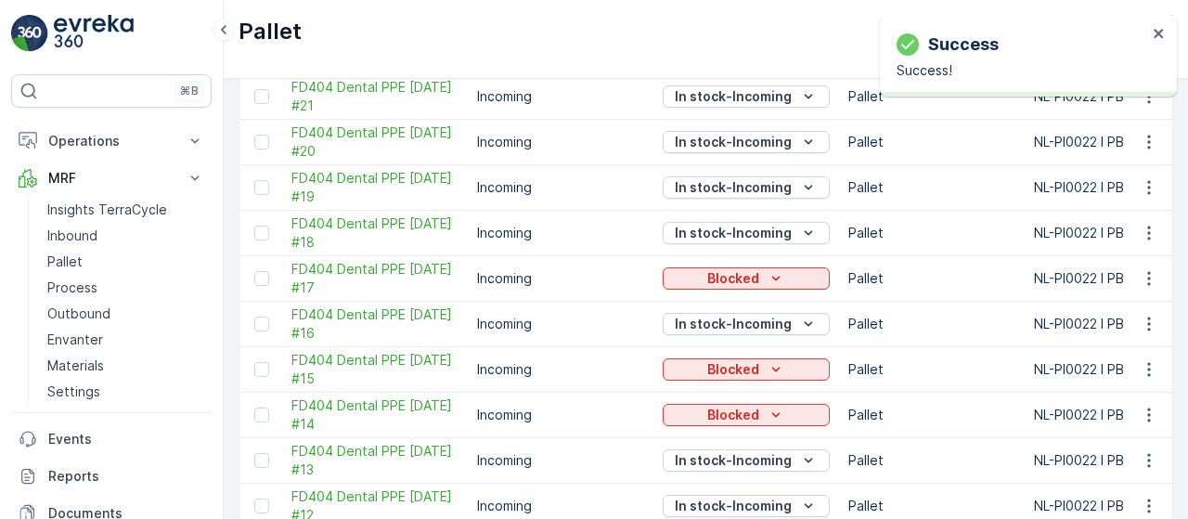
click at [767, 269] on icon "Blocked" at bounding box center [776, 278] width 19 height 19
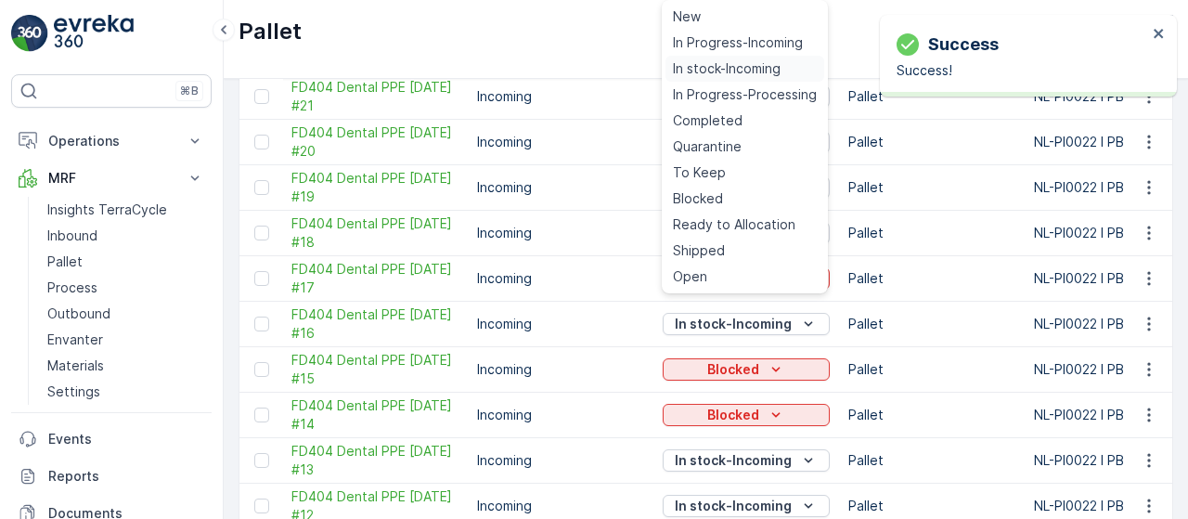
click at [723, 69] on span "In stock-Incoming" at bounding box center [727, 68] width 108 height 19
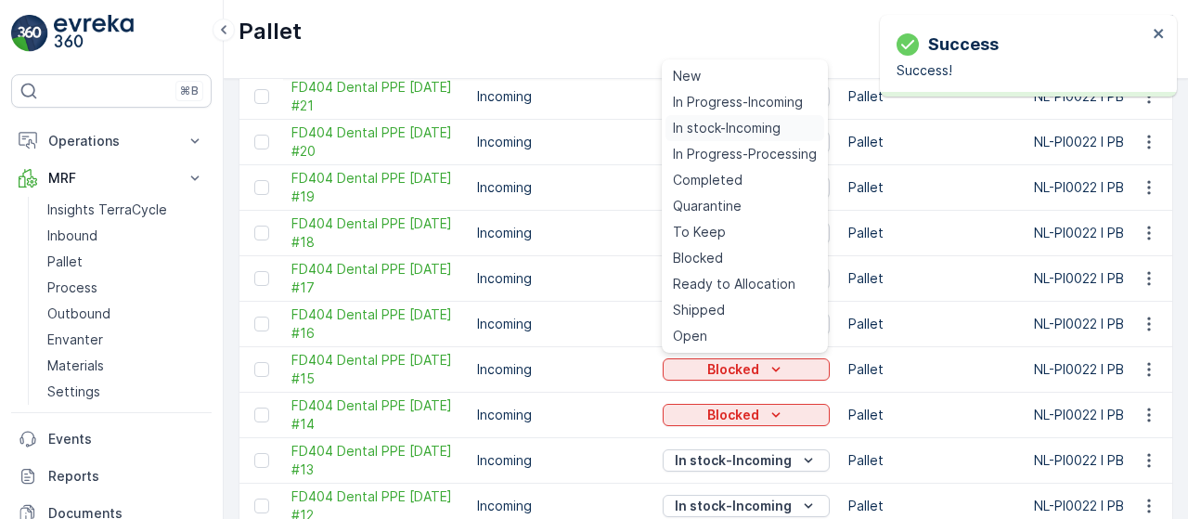
click at [748, 130] on span "In stock-Incoming" at bounding box center [727, 128] width 108 height 19
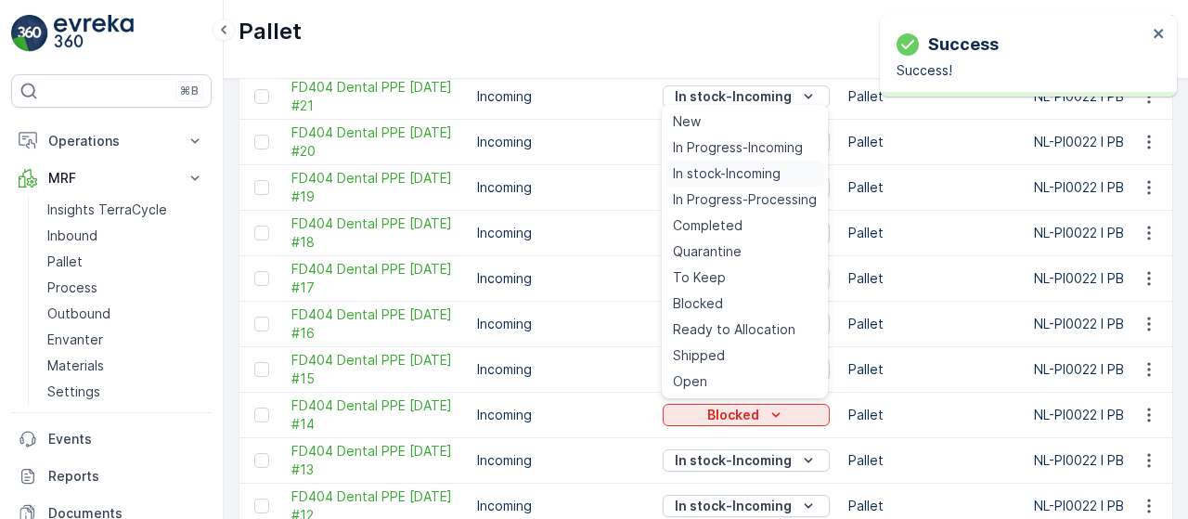
click at [754, 171] on span "In stock-Incoming" at bounding box center [727, 173] width 108 height 19
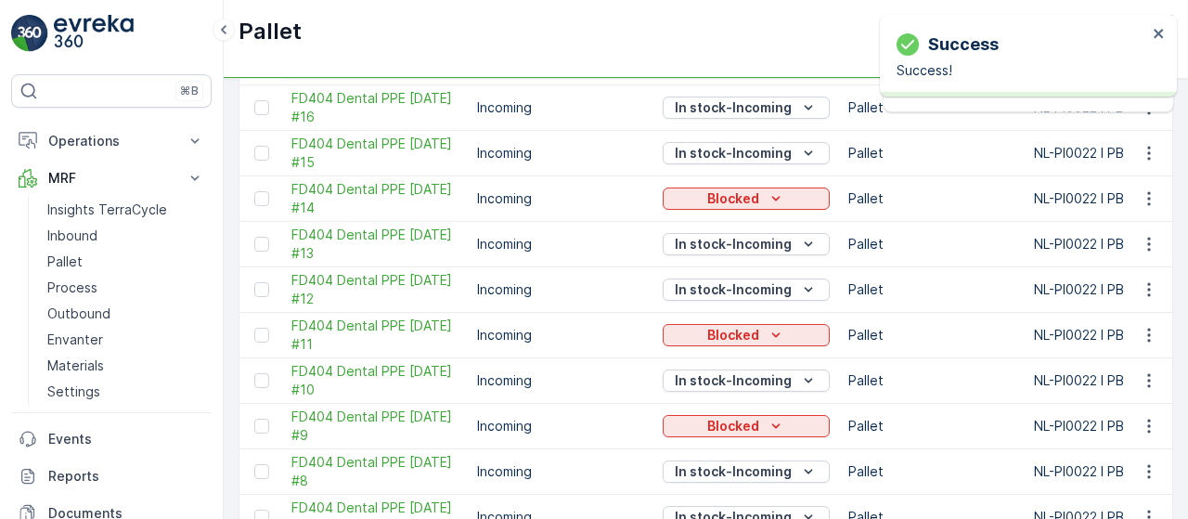
scroll to position [724, 0]
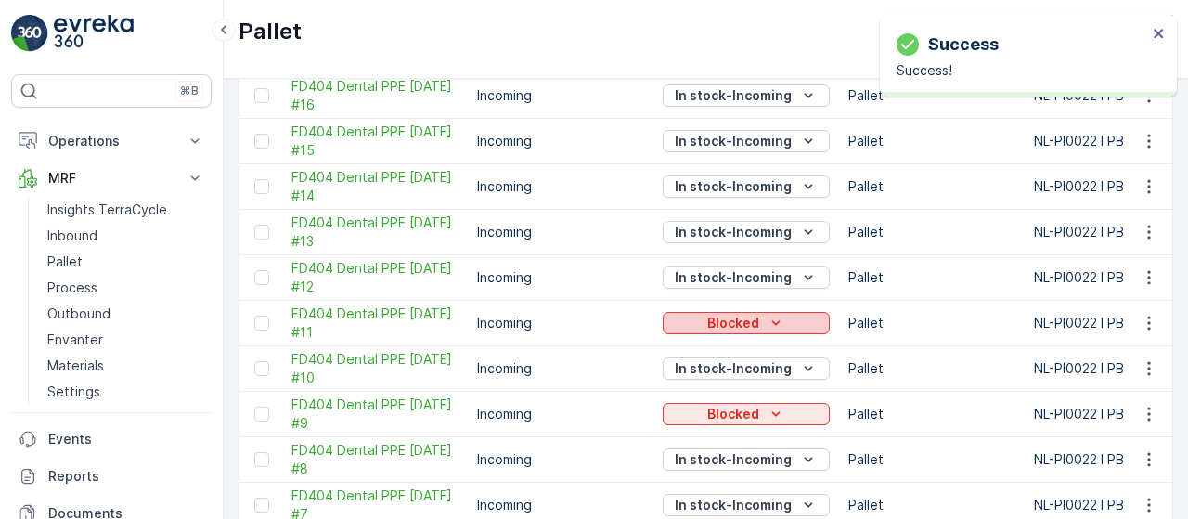
click at [760, 321] on div "Blocked" at bounding box center [746, 323] width 152 height 19
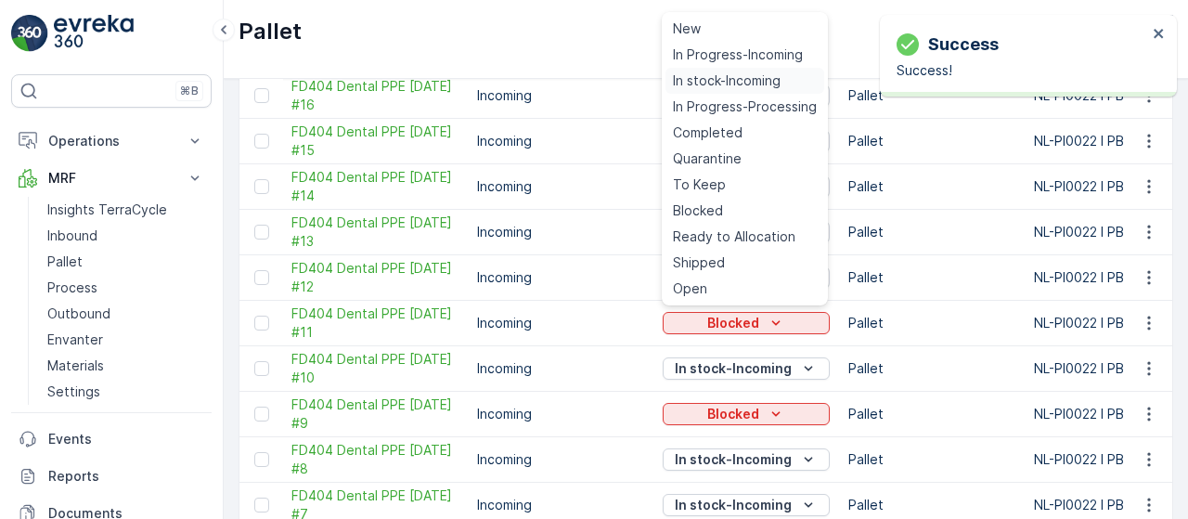
click at [730, 79] on span "In stock-Incoming" at bounding box center [727, 80] width 108 height 19
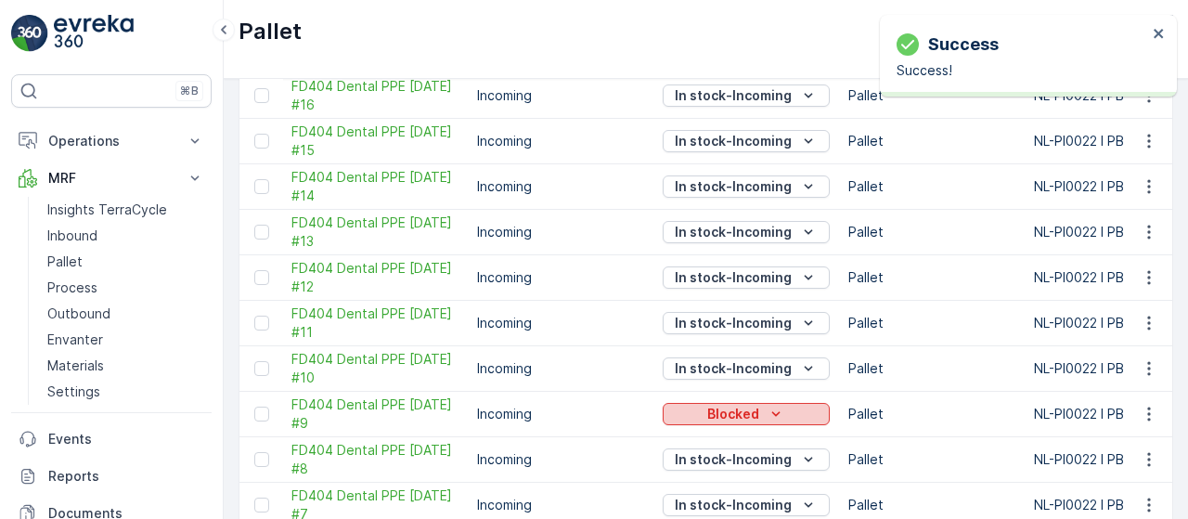
click at [744, 405] on p "Blocked" at bounding box center [733, 414] width 52 height 19
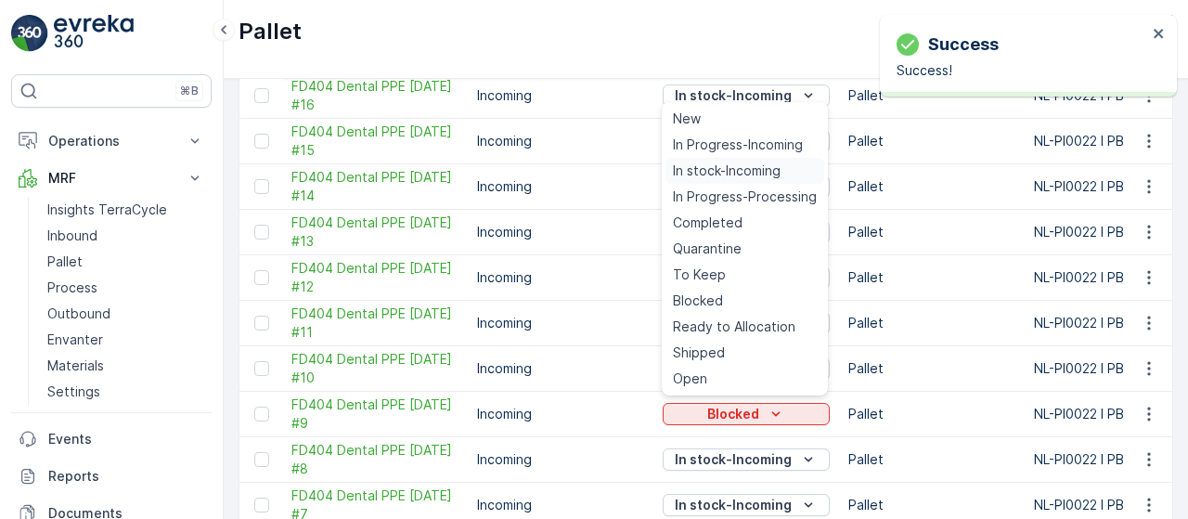
click at [725, 181] on div "In stock-Incoming" at bounding box center [744, 171] width 159 height 26
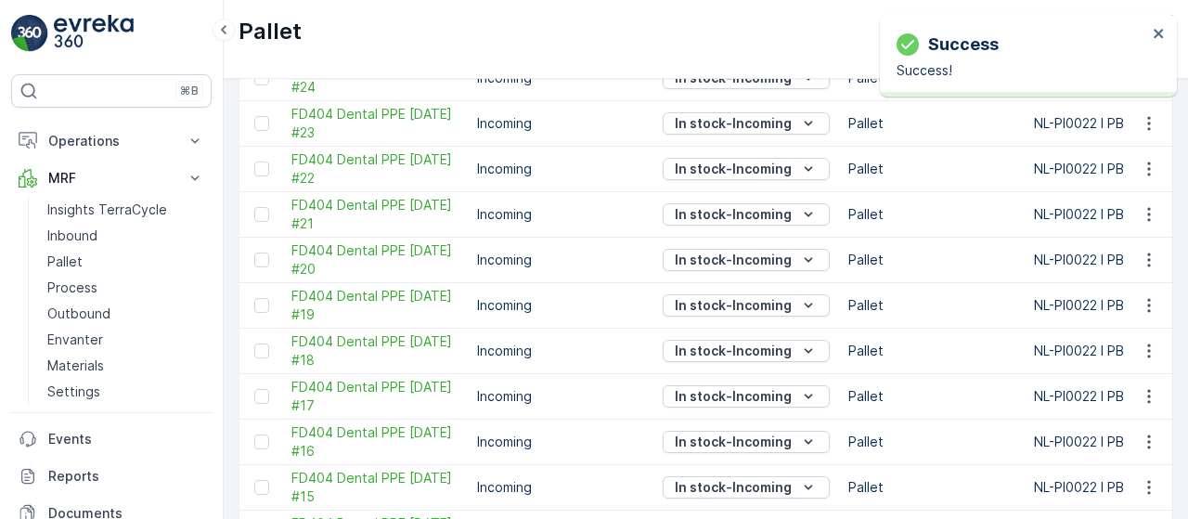
scroll to position [0, 0]
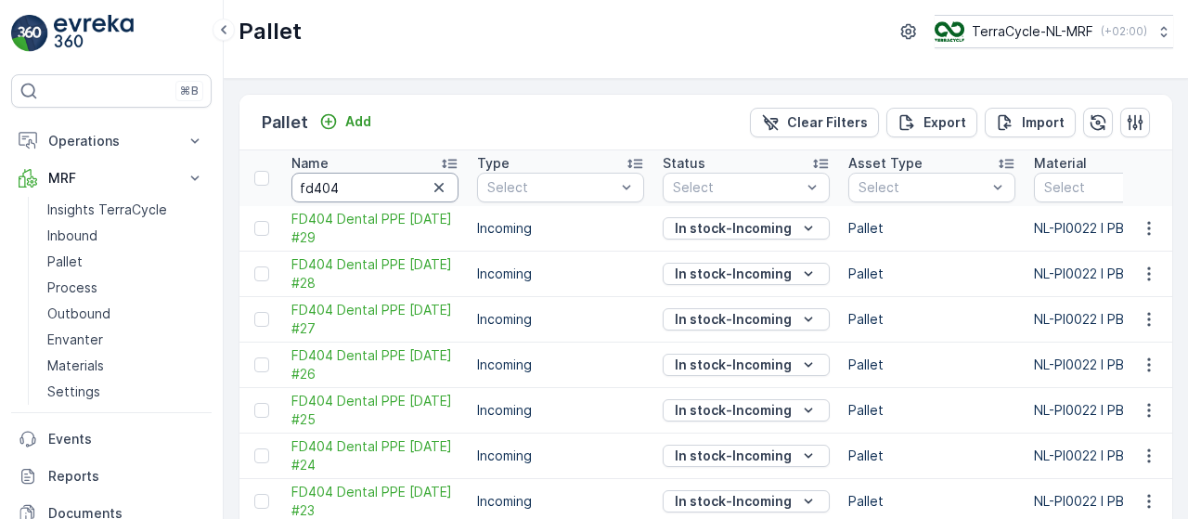
click at [343, 186] on input "fd404" at bounding box center [374, 188] width 167 height 30
type input "fd766"
